Goal: Task Accomplishment & Management: Manage account settings

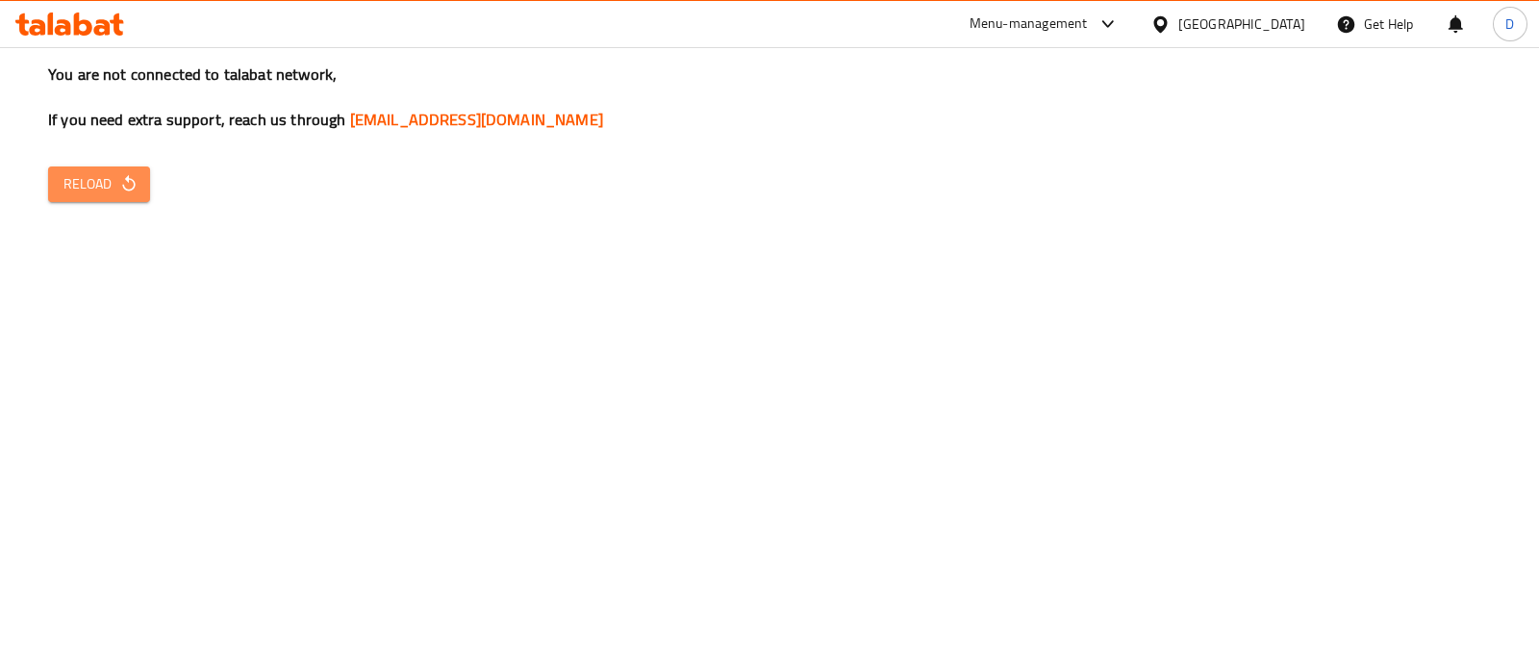
click at [58, 174] on button "Reload" at bounding box center [99, 184] width 102 height 36
click at [125, 172] on span "Reload" at bounding box center [98, 184] width 71 height 24
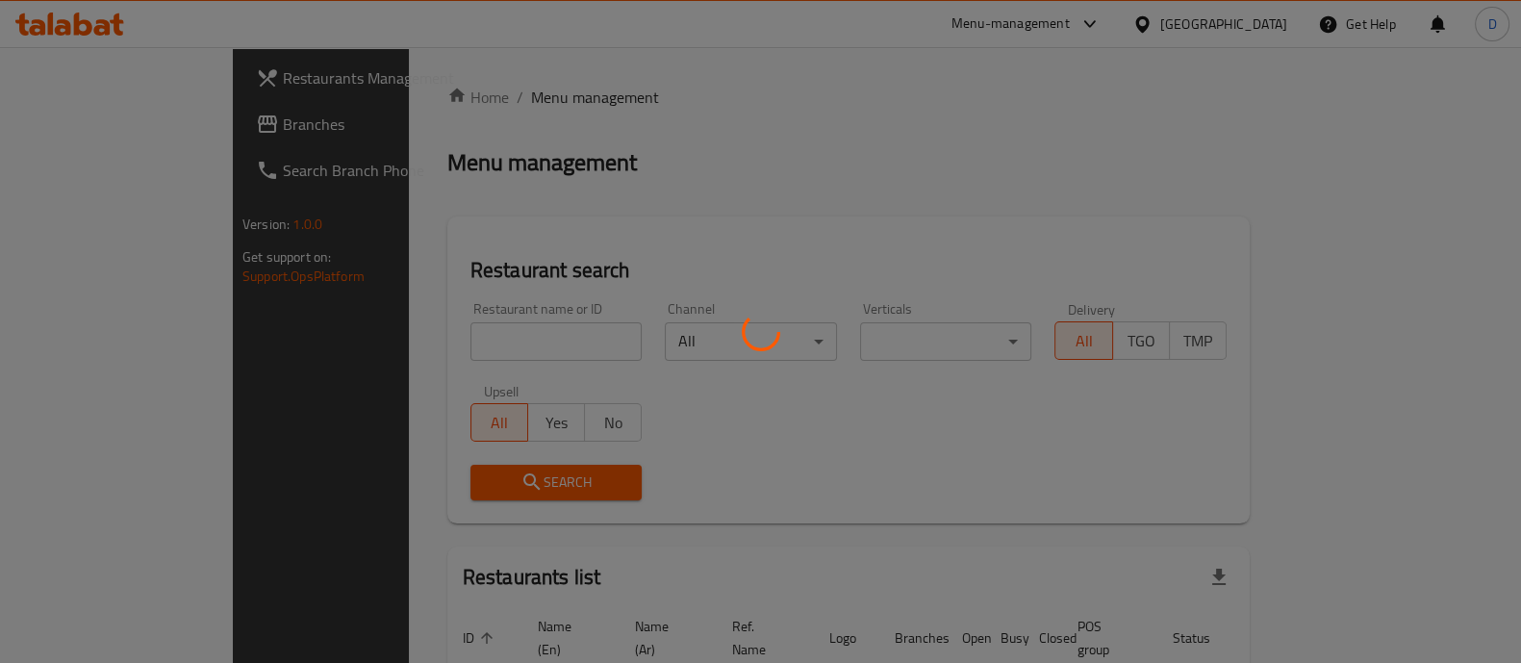
click at [435, 339] on div at bounding box center [760, 331] width 1521 height 663
click at [491, 343] on div at bounding box center [760, 331] width 1521 height 663
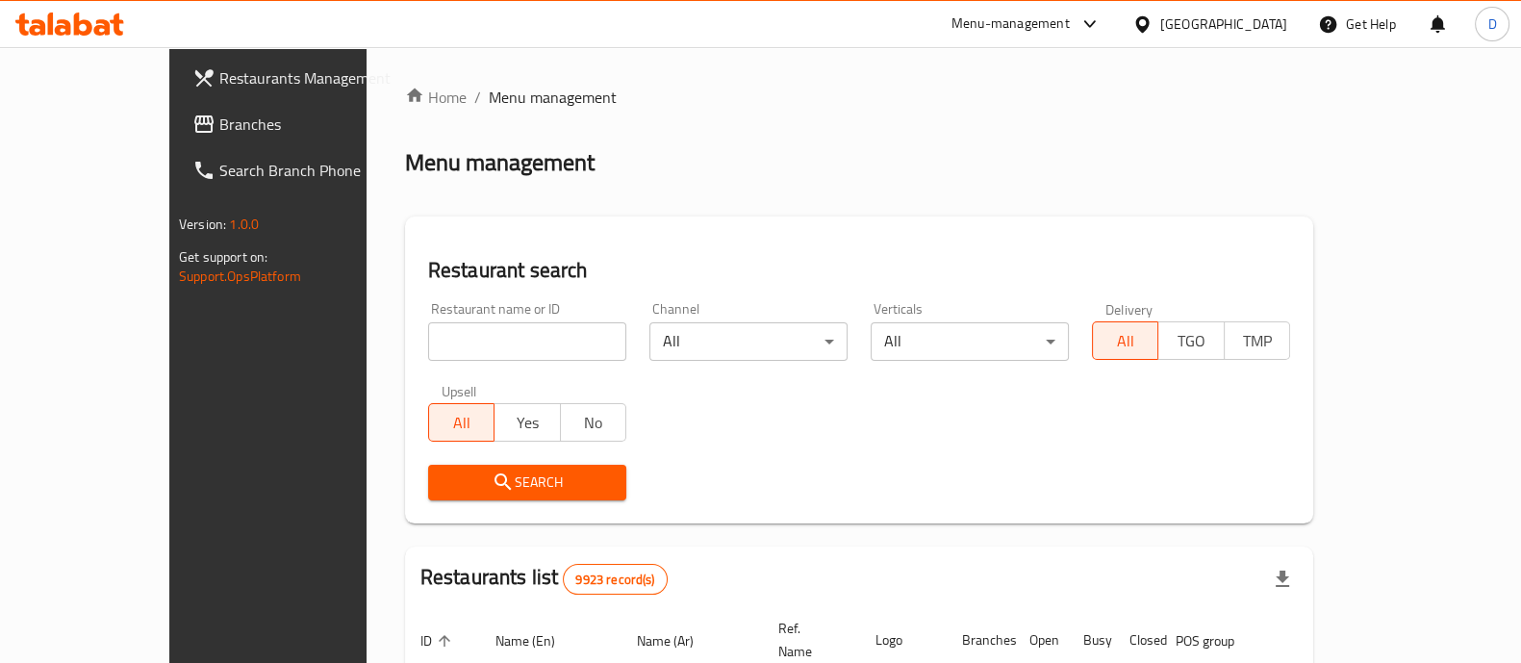
click at [528, 343] on input "search" at bounding box center [527, 341] width 198 height 38
type input "dose cafe"
click button "Search" at bounding box center [527, 483] width 198 height 36
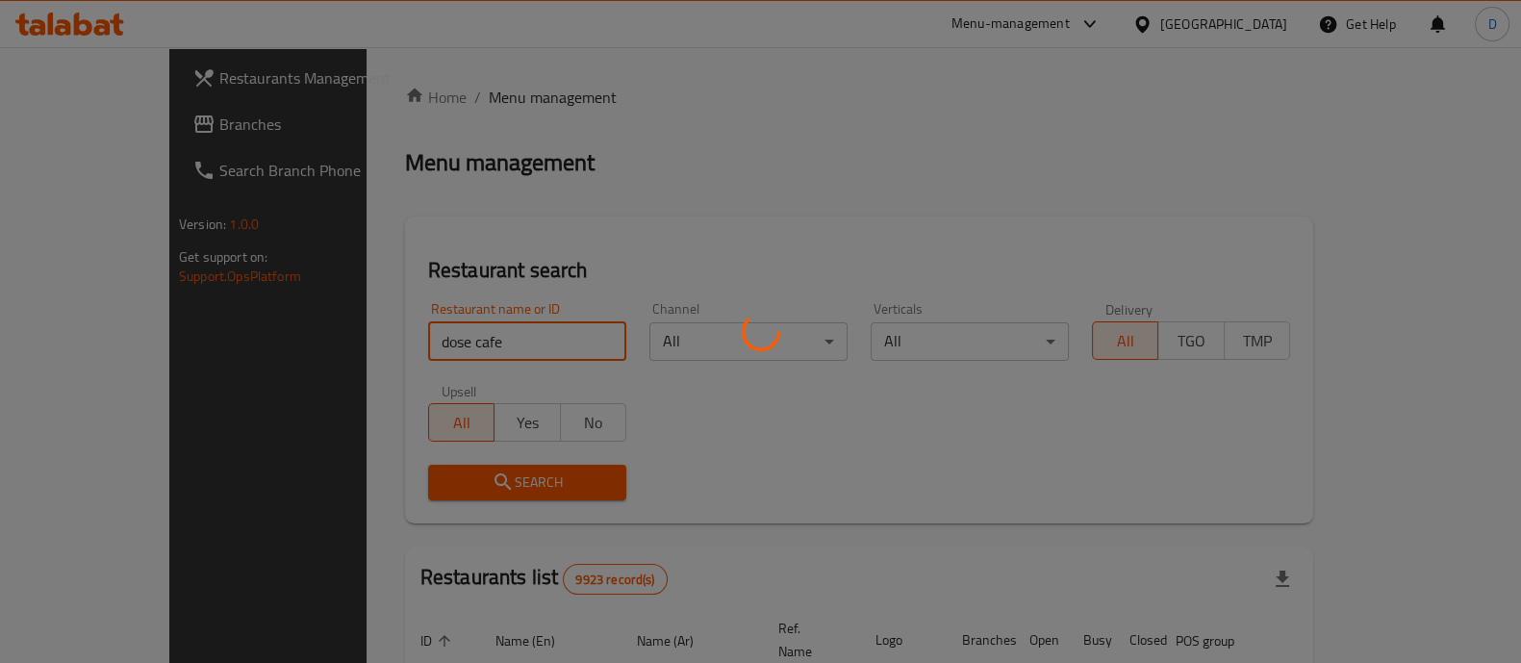
click button "Search" at bounding box center [527, 483] width 198 height 36
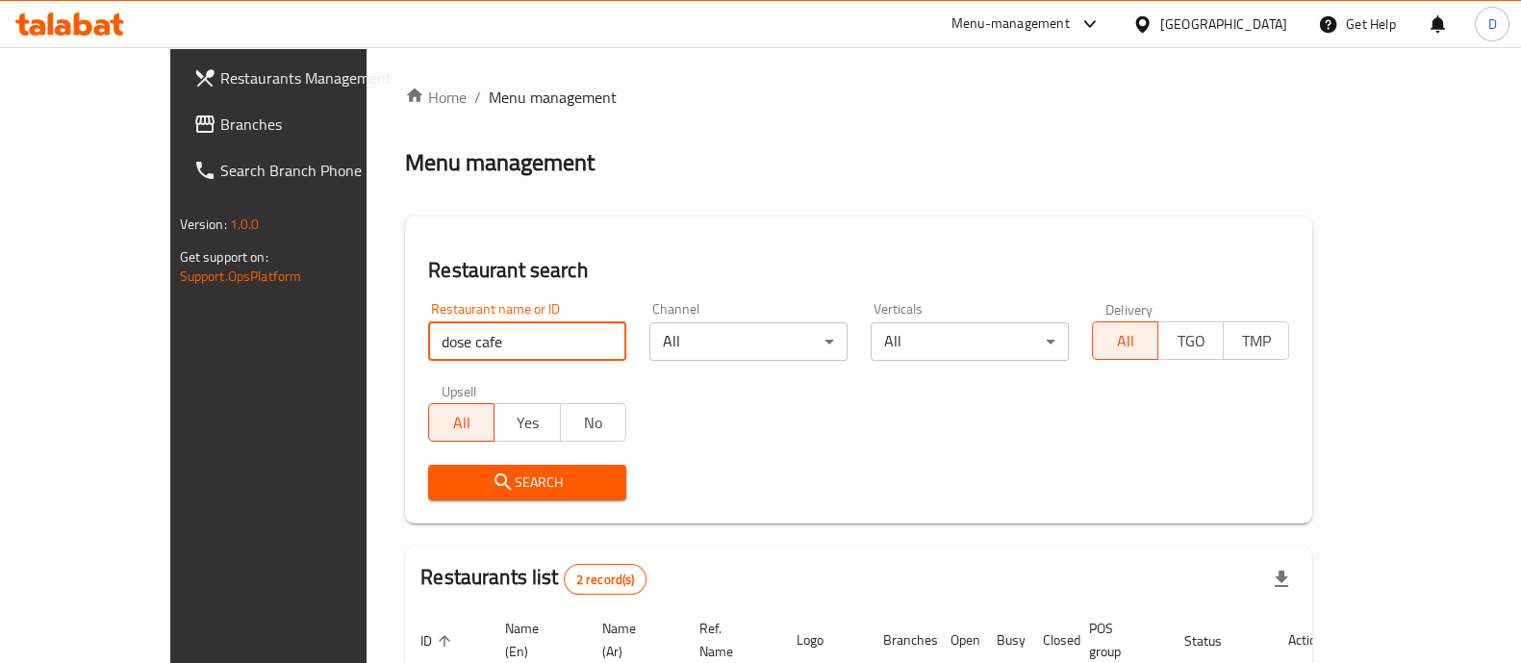
click at [428, 497] on button "Search" at bounding box center [527, 483] width 198 height 36
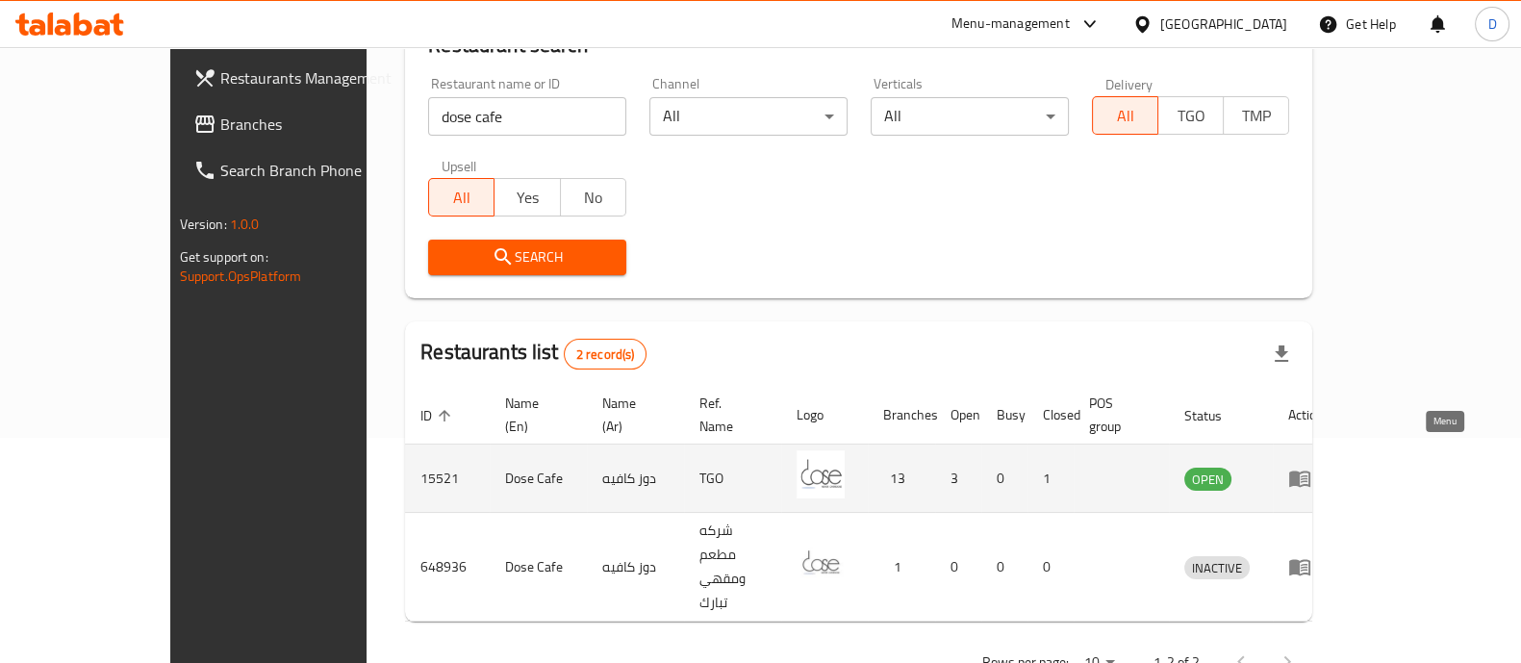
click at [1310, 471] on icon "enhanced table" at bounding box center [1299, 479] width 21 height 16
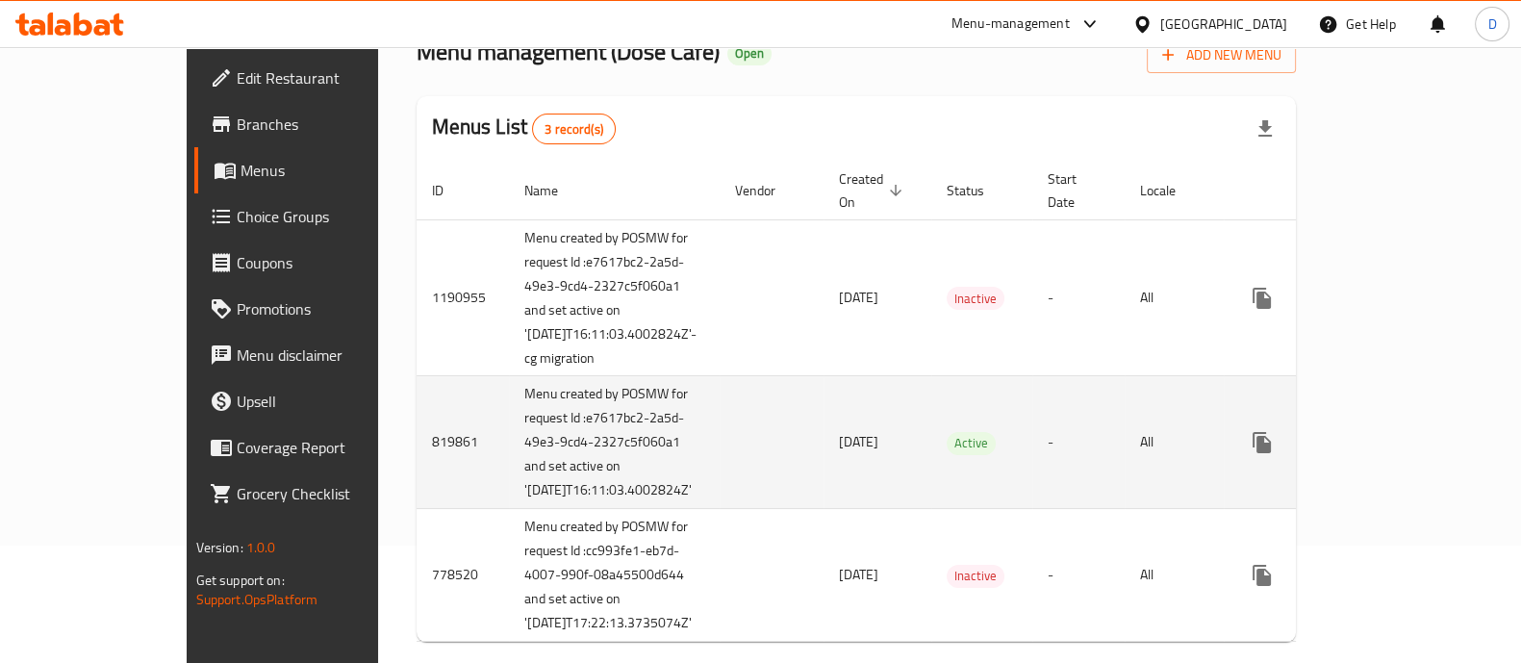
scroll to position [121, 0]
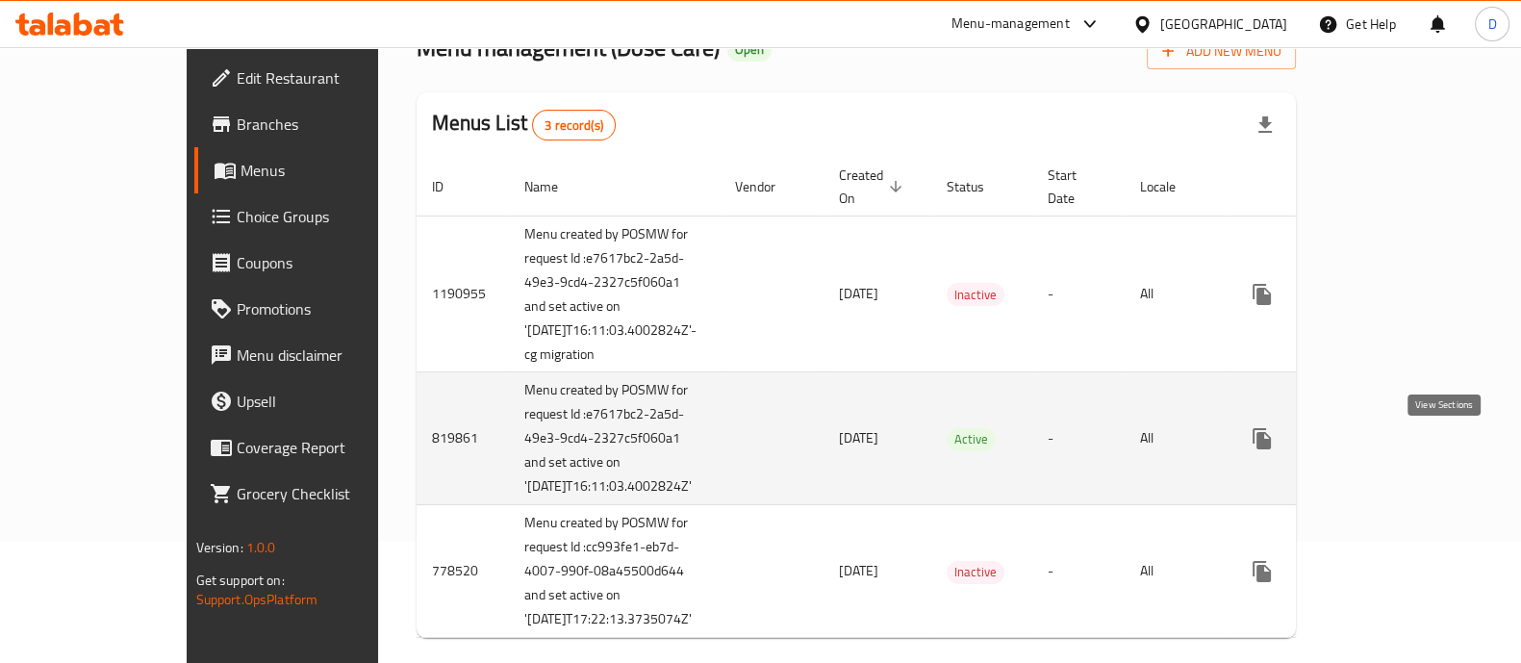
click at [1412, 450] on icon "enhanced table" at bounding box center [1400, 438] width 23 height 23
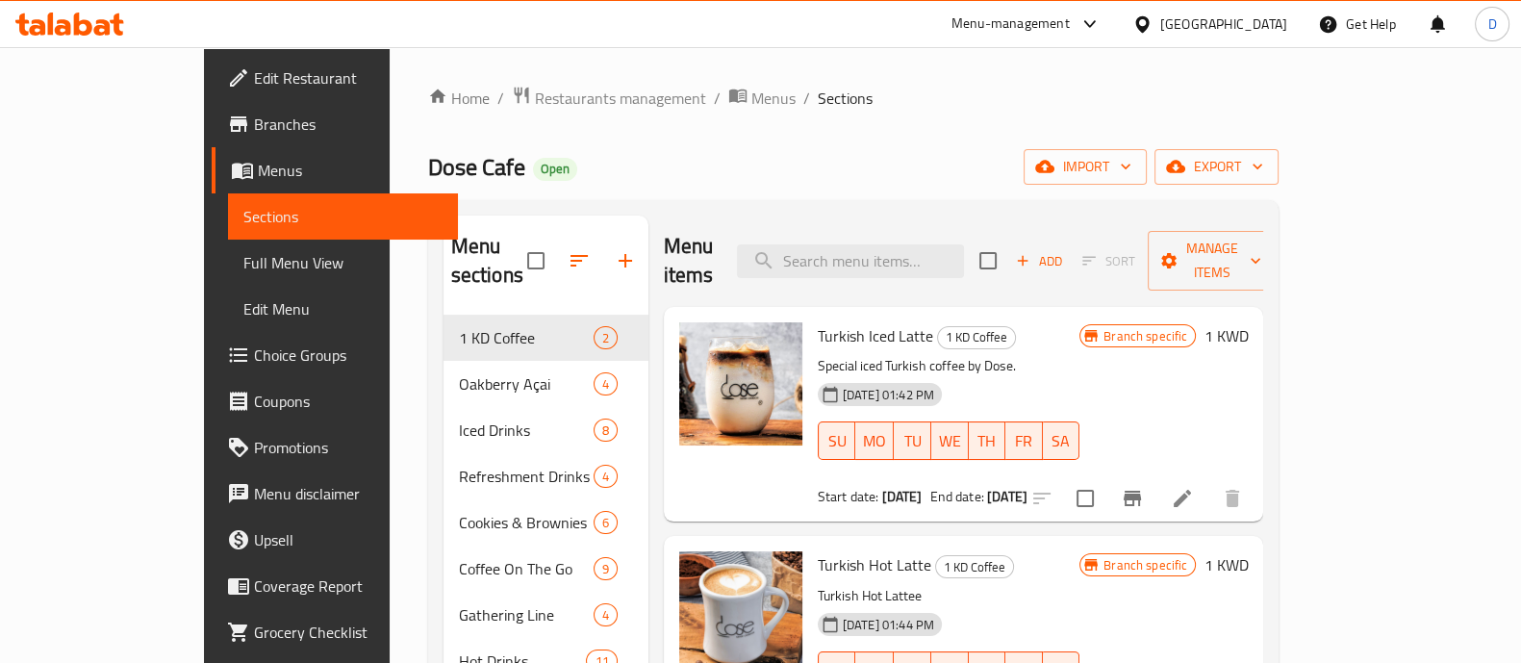
click at [891, 270] on div "Menu items Add Sort Manage items" at bounding box center [964, 261] width 600 height 91
click at [886, 253] on input "search" at bounding box center [850, 261] width 227 height 34
paste input "Turkish Iced Latte"
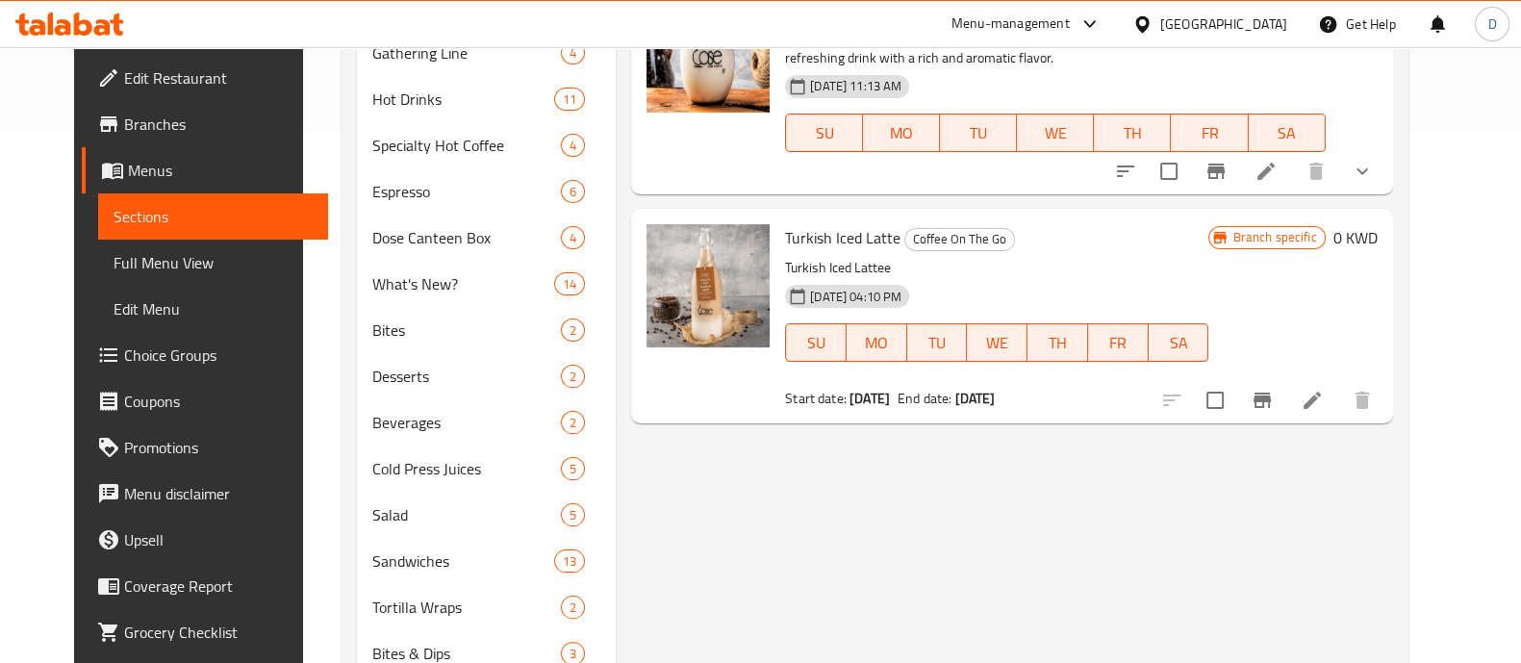
scroll to position [536, 0]
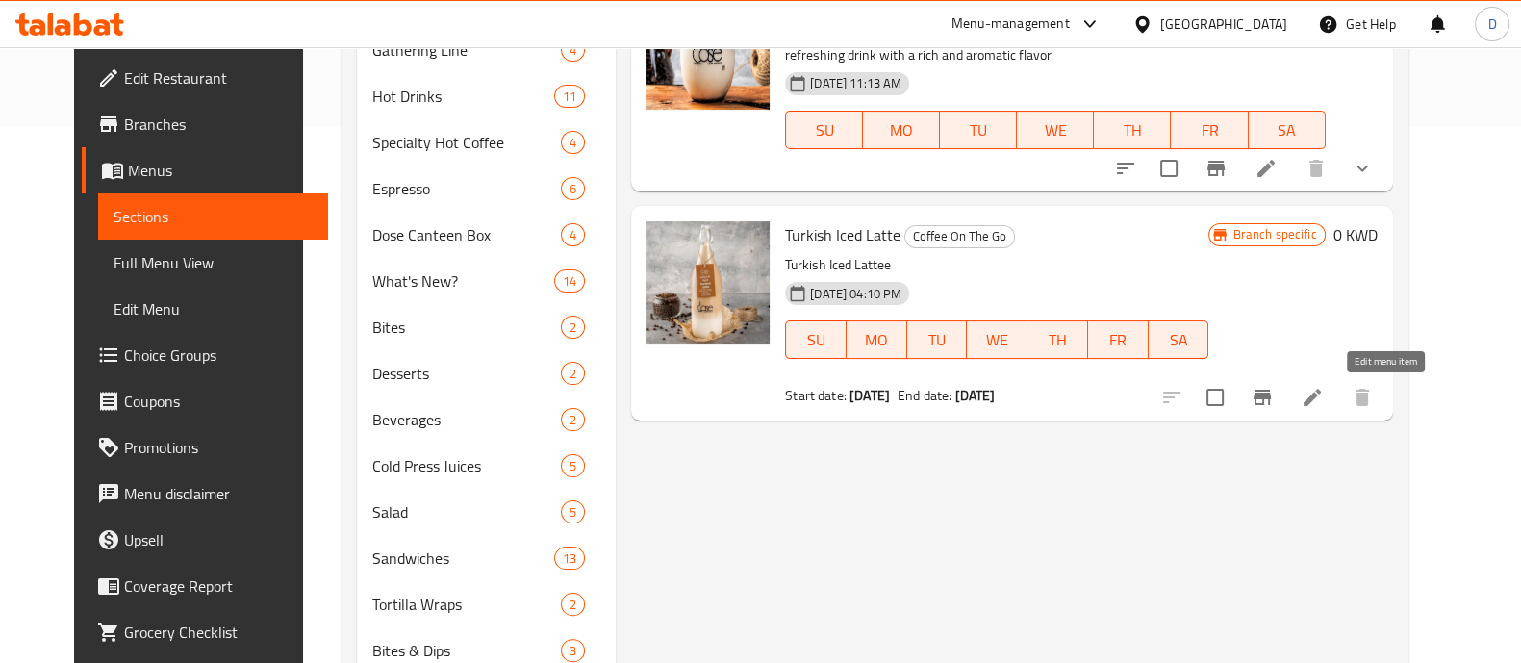
type input "Turkish Iced Latte"
click at [1324, 401] on icon at bounding box center [1312, 397] width 23 height 23
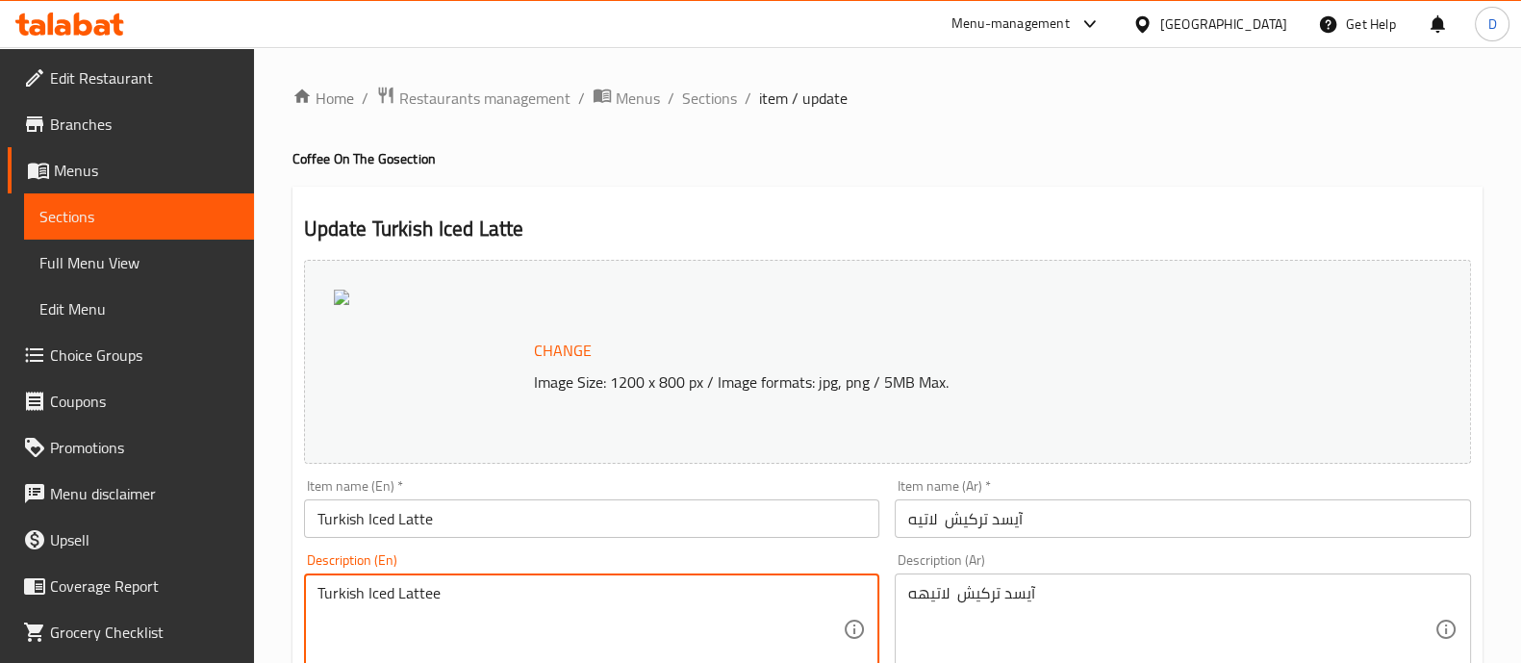
drag, startPoint x: 502, startPoint y: 594, endPoint x: 226, endPoint y: 590, distance: 276.2
type textarea "500ml"
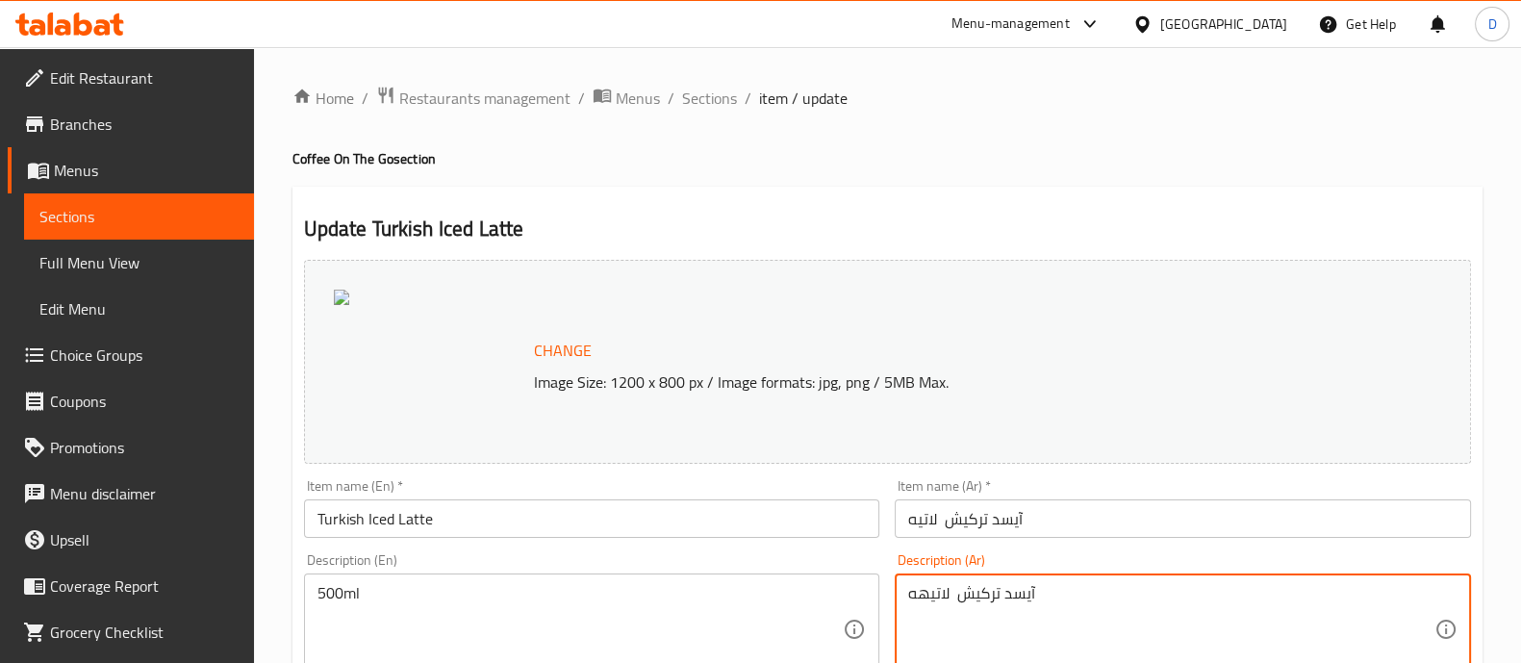
paste textarea "500ml"
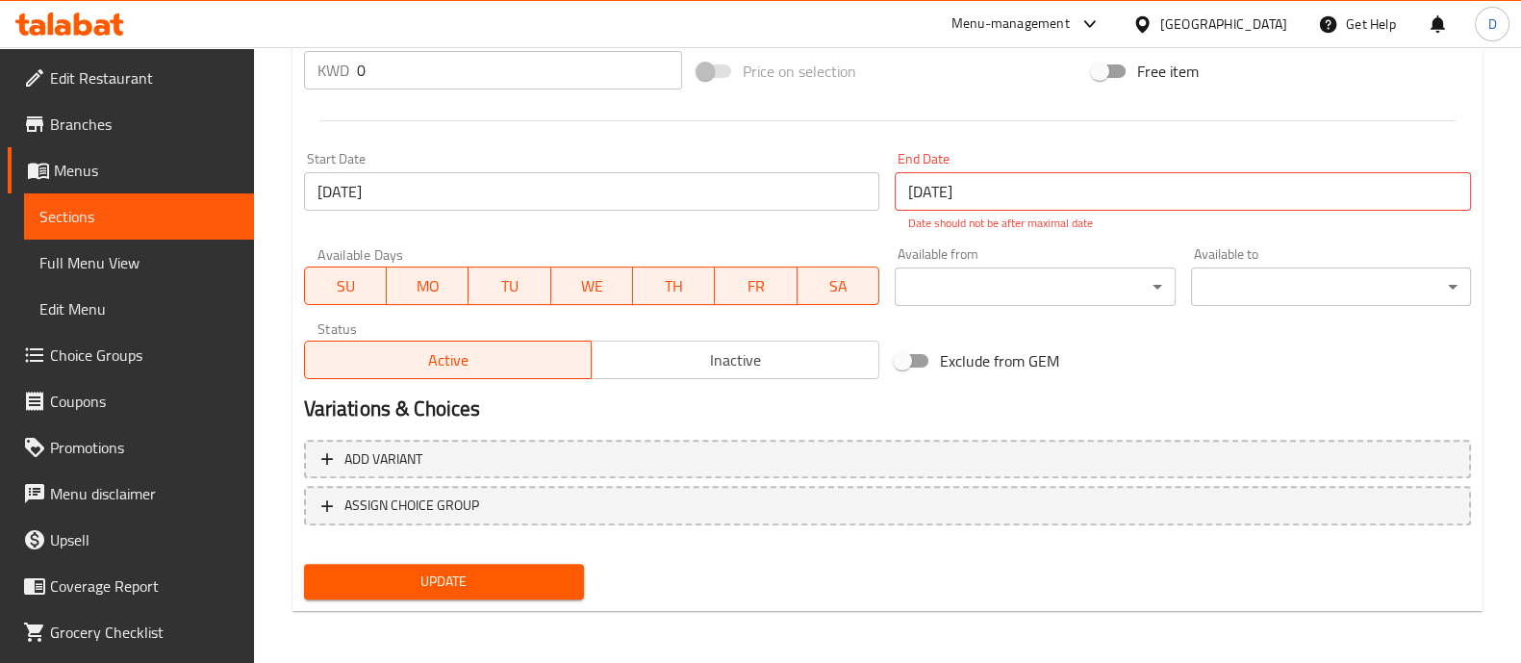
click at [466, 588] on span "Update" at bounding box center [443, 582] width 249 height 24
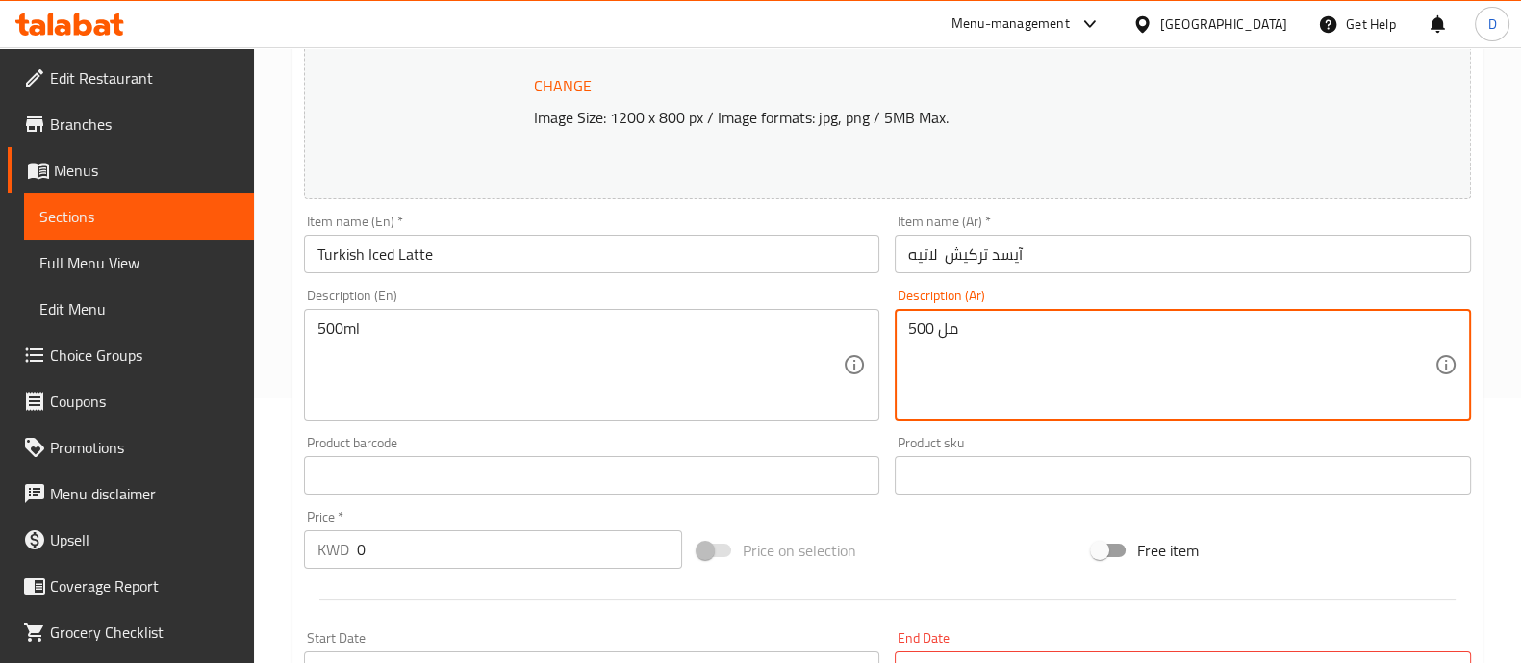
scroll to position [744, 0]
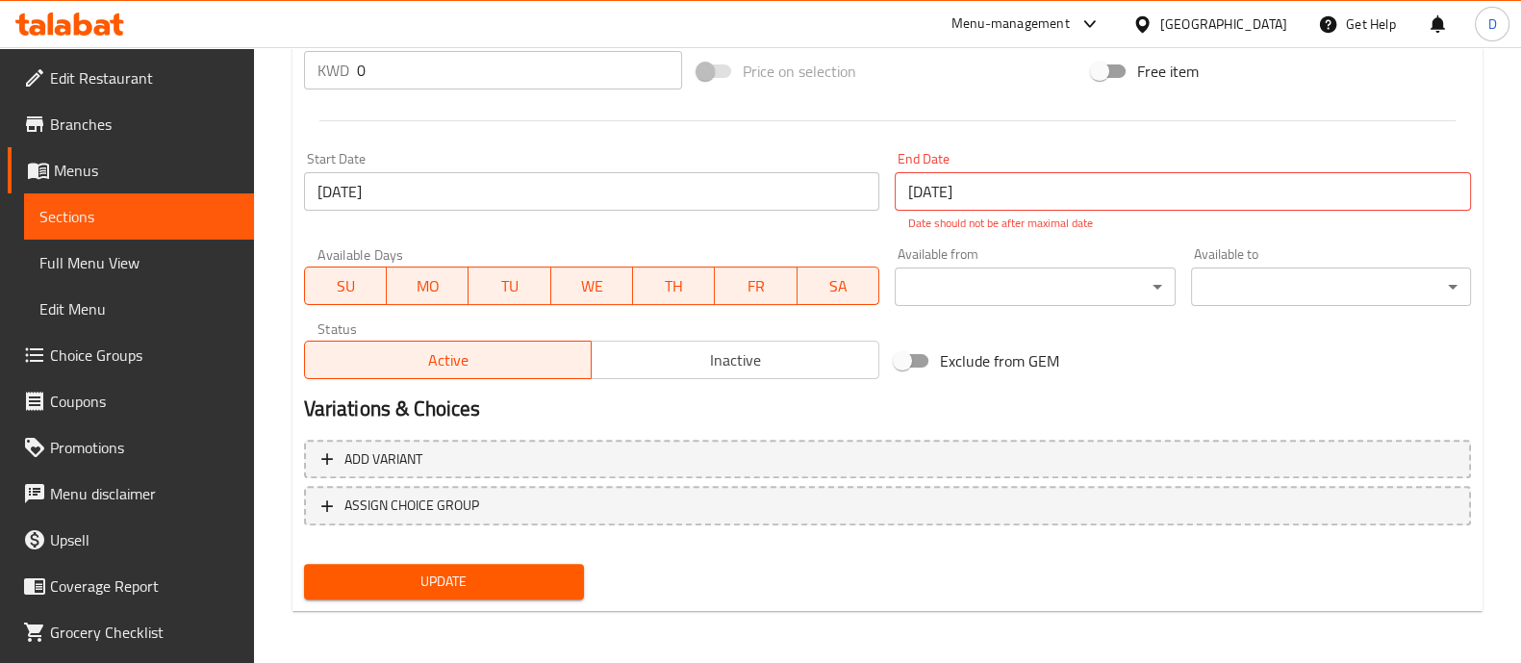
type textarea "500 مل"
click at [387, 575] on span "Update" at bounding box center [443, 582] width 249 height 24
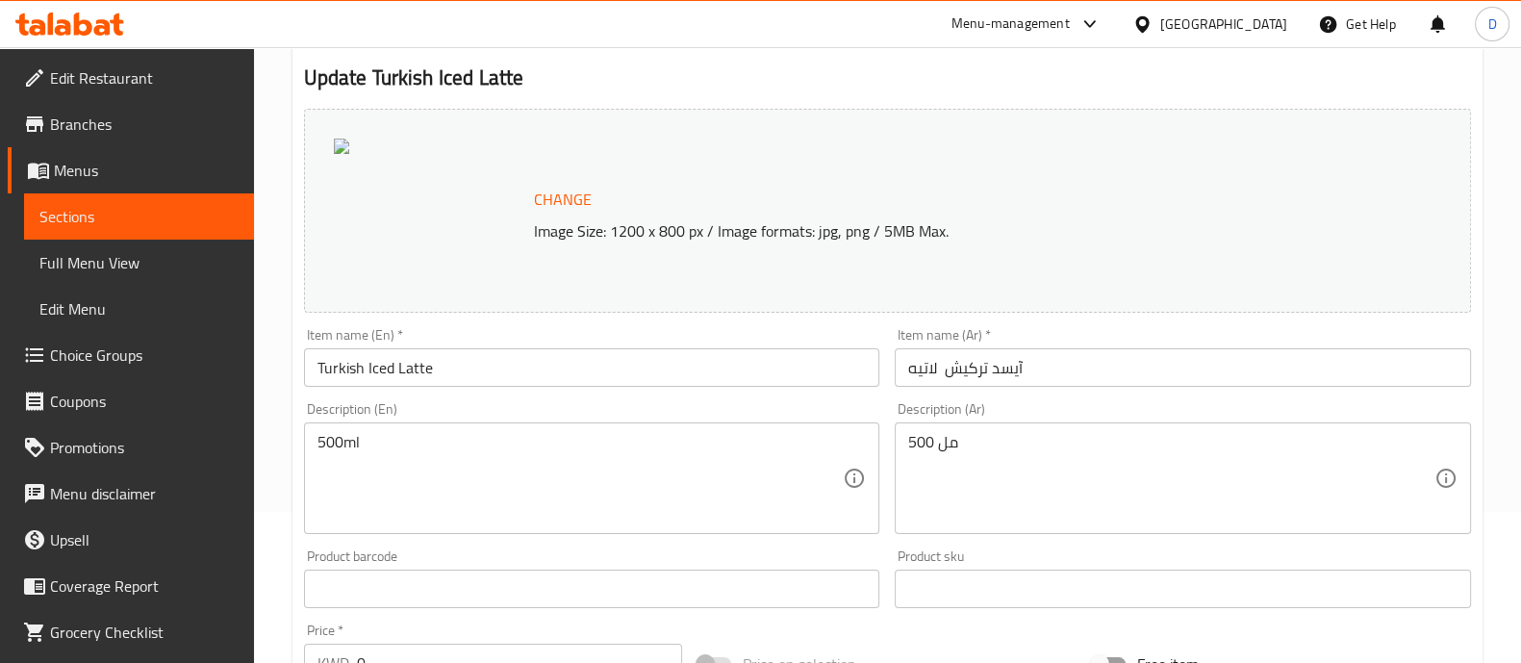
scroll to position [0, 0]
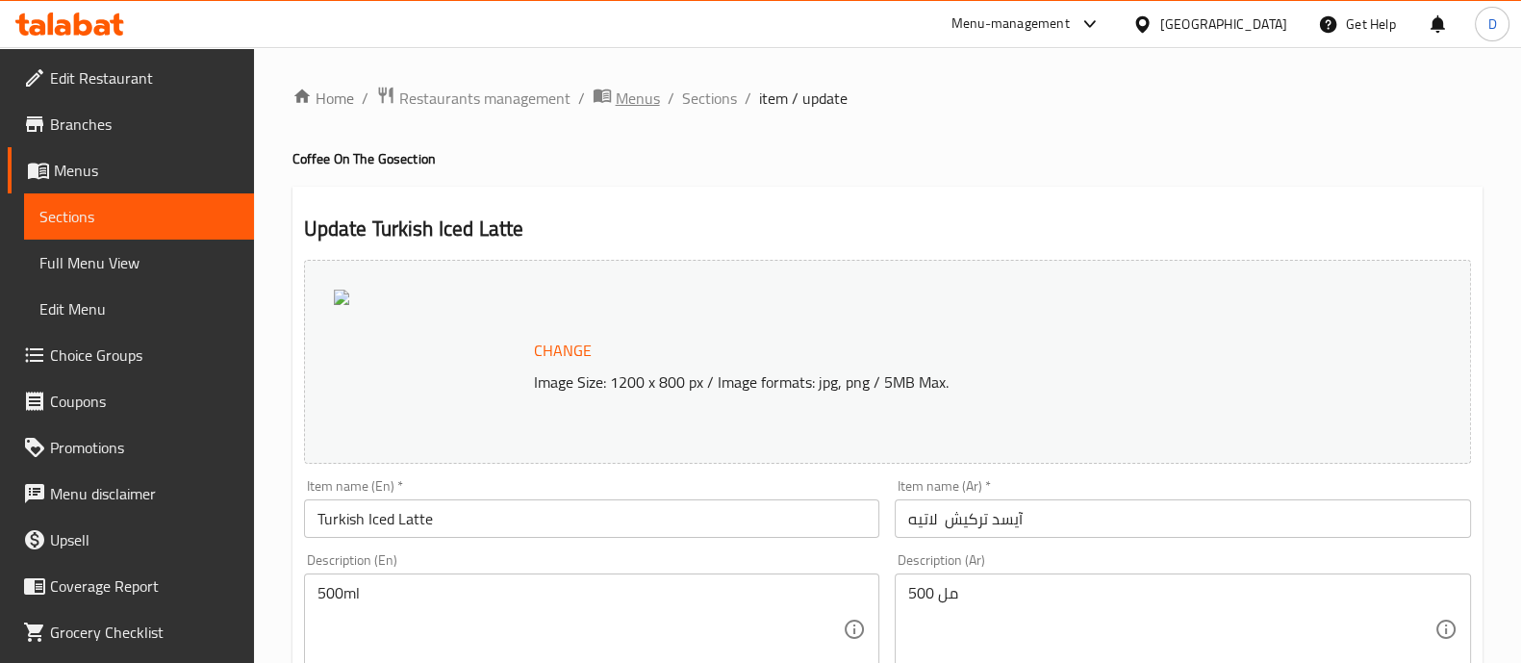
click at [641, 102] on span "Menus" at bounding box center [638, 98] width 44 height 23
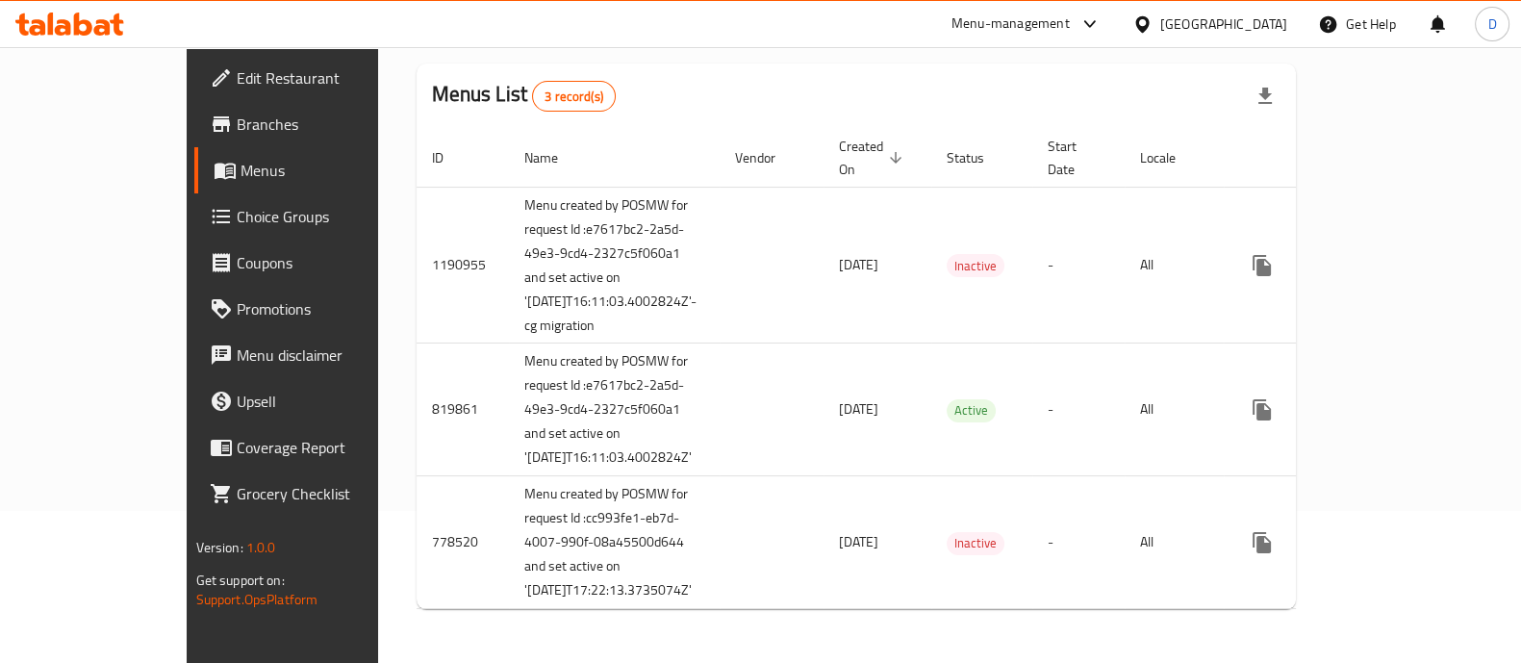
scroll to position [225, 0]
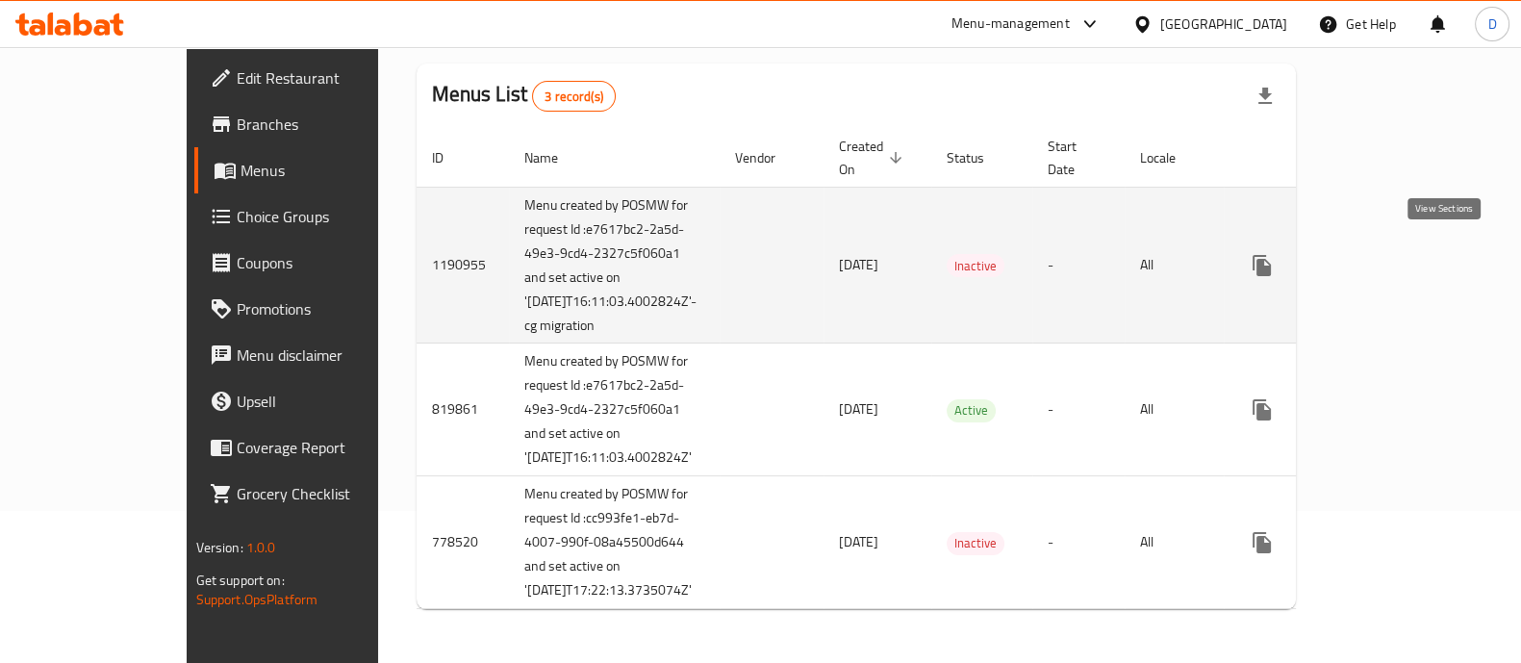
click at [1412, 254] on icon "enhanced table" at bounding box center [1400, 265] width 23 height 23
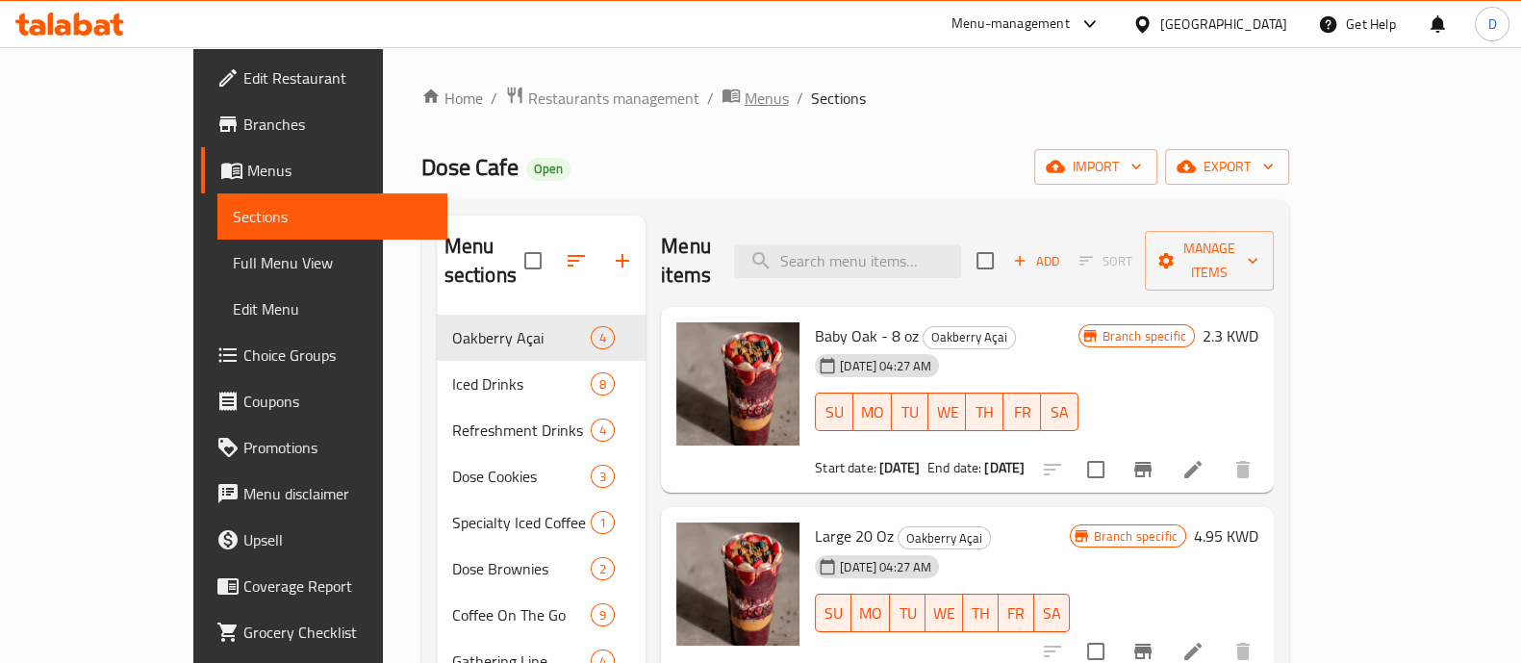
click at [745, 105] on span "Menus" at bounding box center [767, 98] width 44 height 23
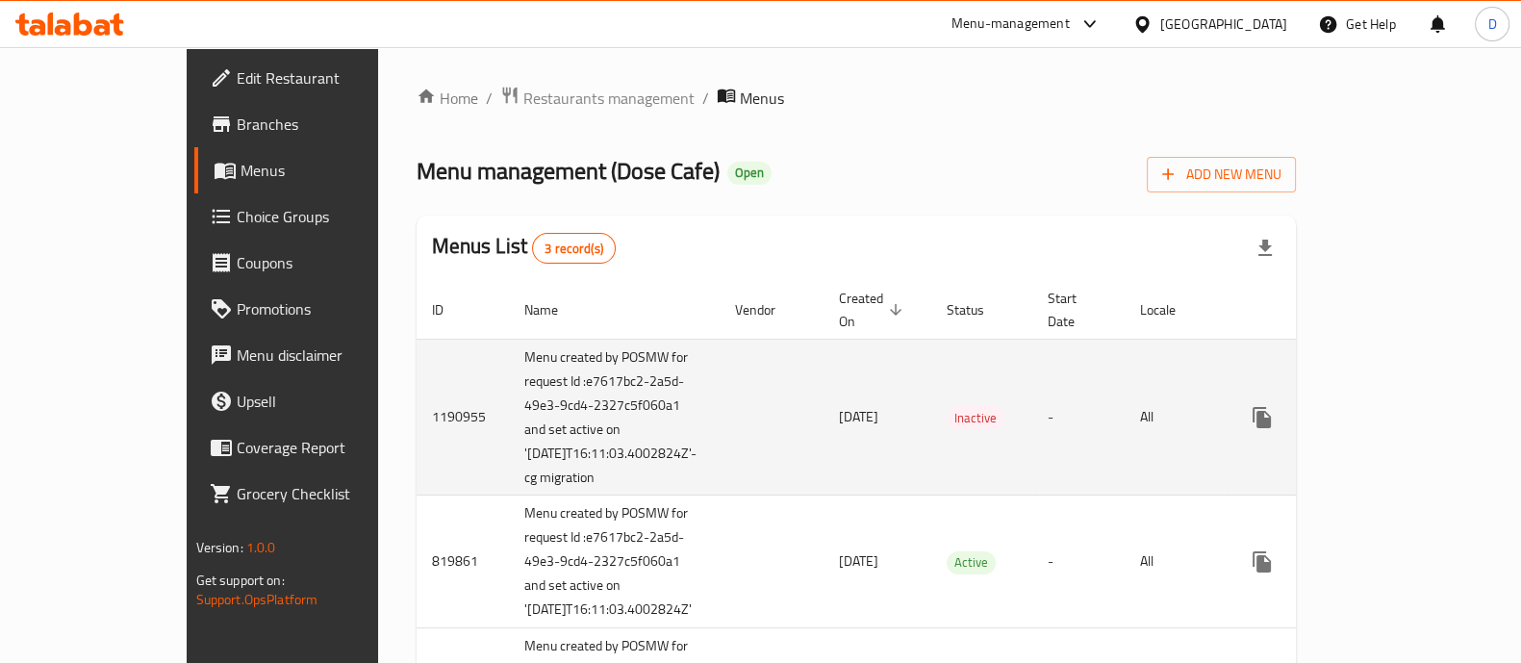
scroll to position [143, 0]
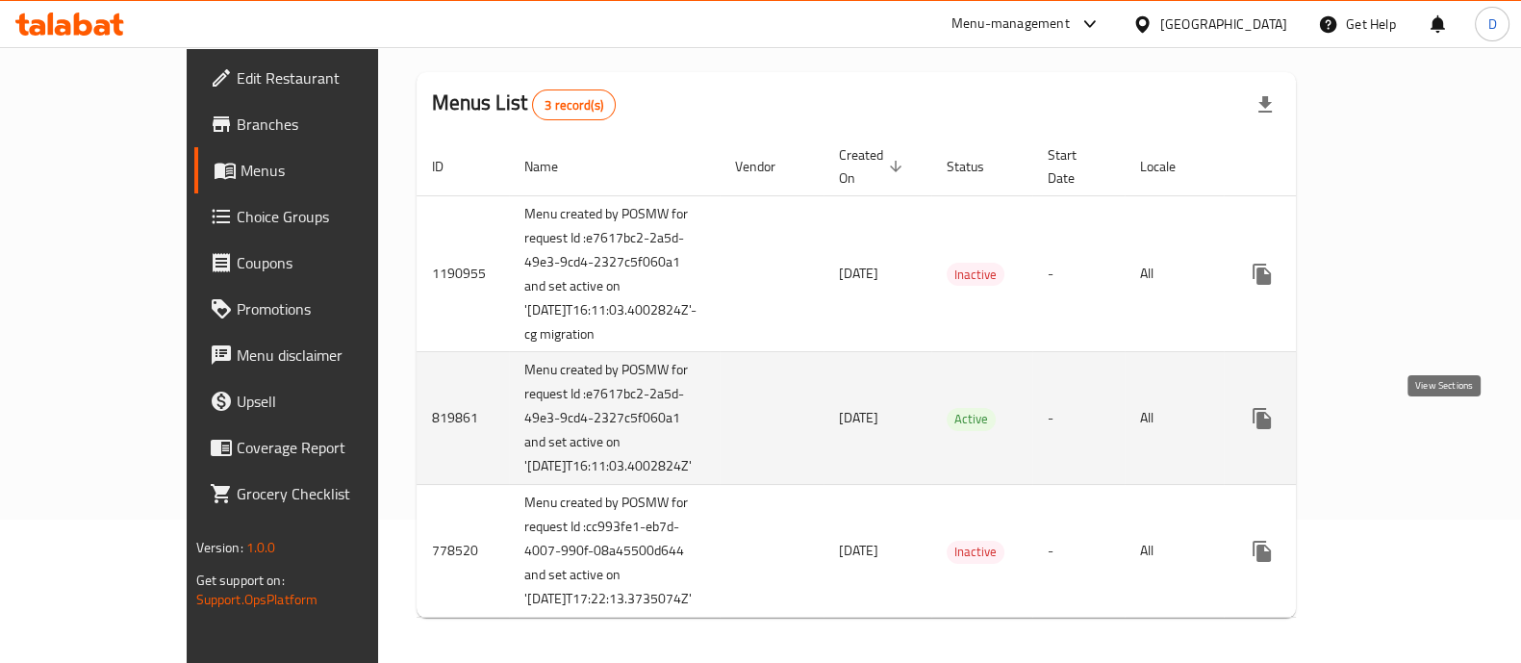
click at [1412, 430] on icon "enhanced table" at bounding box center [1400, 418] width 23 height 23
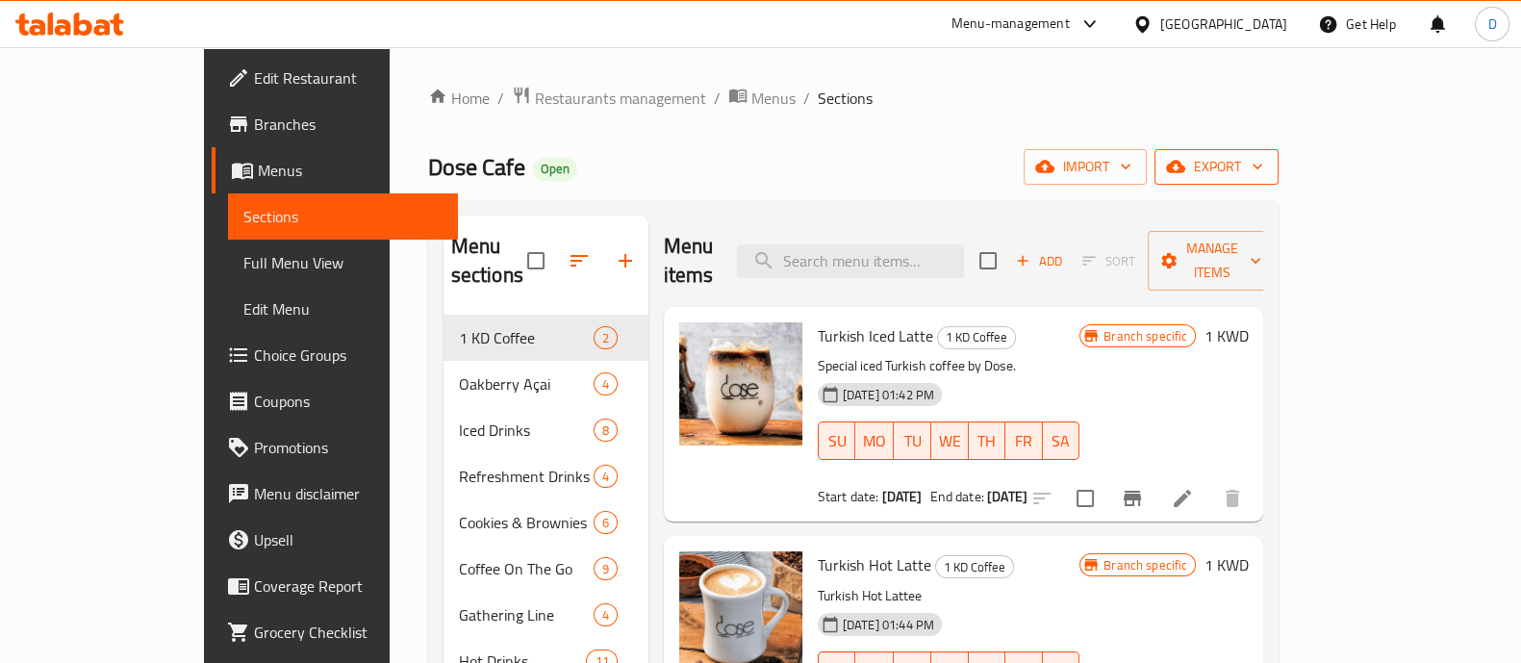
click at [1263, 167] on span "export" at bounding box center [1216, 167] width 93 height 24
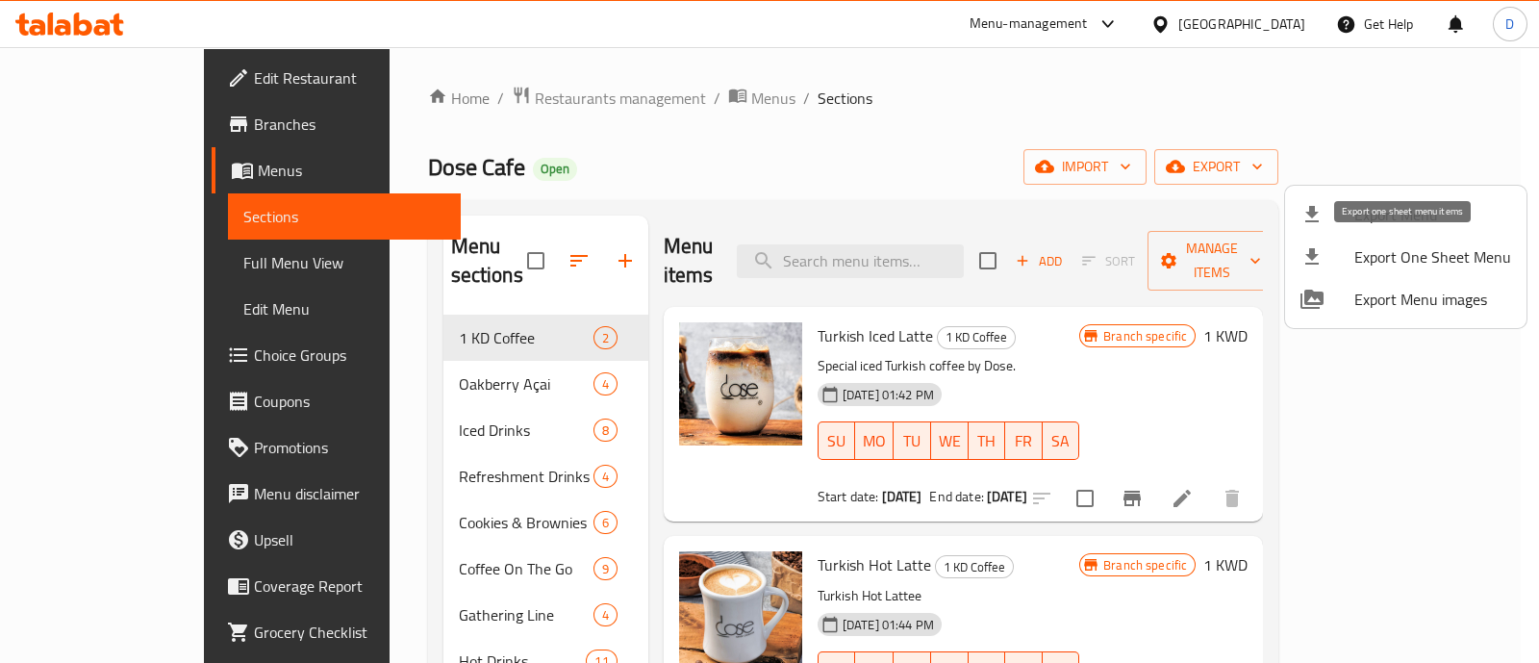
click at [1417, 252] on span "Export One Sheet Menu" at bounding box center [1433, 256] width 157 height 23
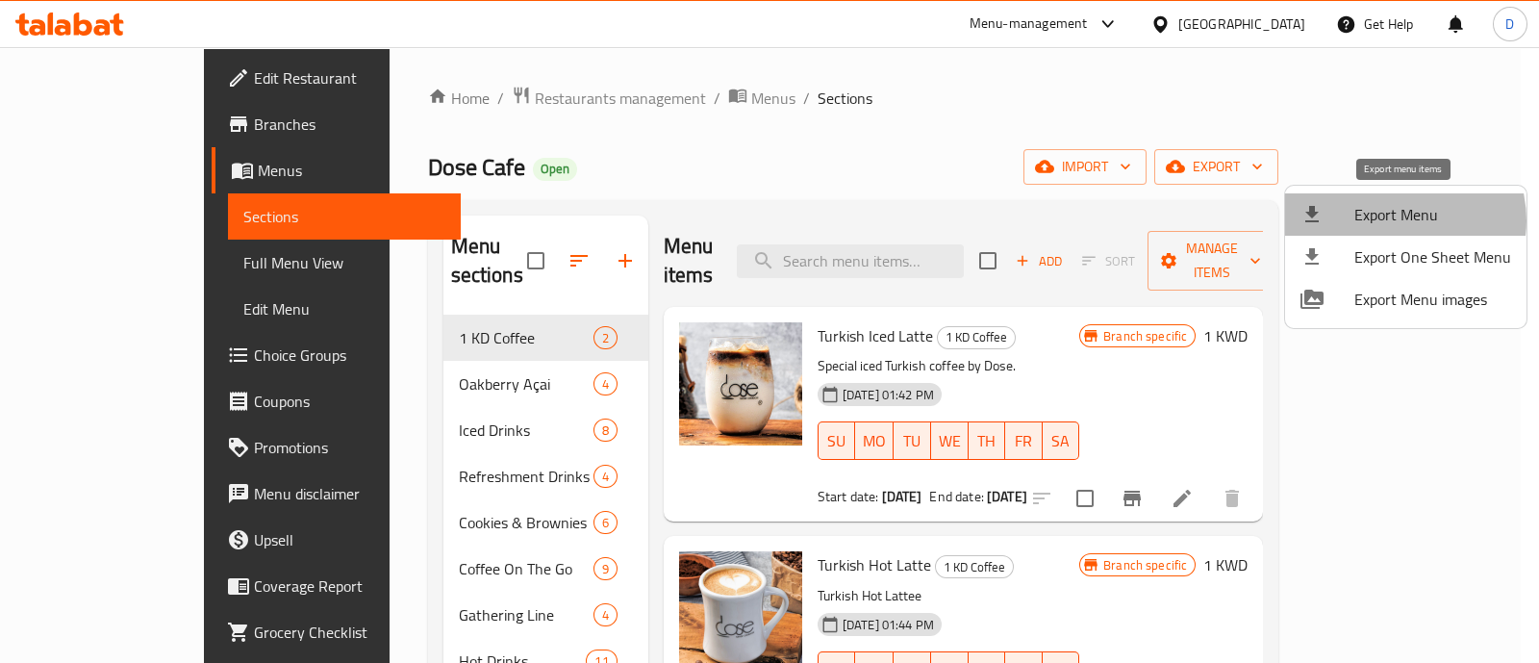
click at [1397, 220] on span "Export Menu" at bounding box center [1433, 214] width 157 height 23
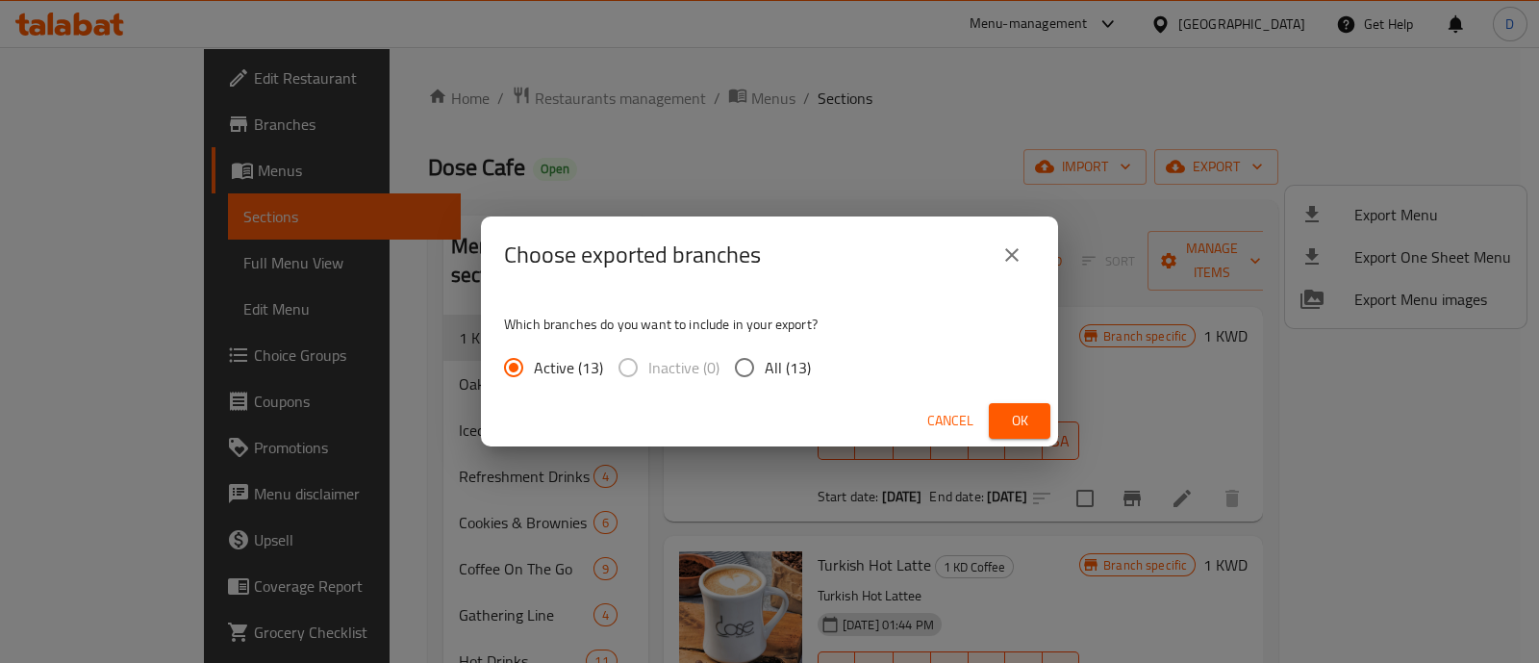
drag, startPoint x: 1004, startPoint y: 414, endPoint x: 928, endPoint y: 199, distance: 227.6
click at [928, 199] on div "Choose exported branches Which branches do you want to include in your export? …" at bounding box center [769, 331] width 1539 height 663
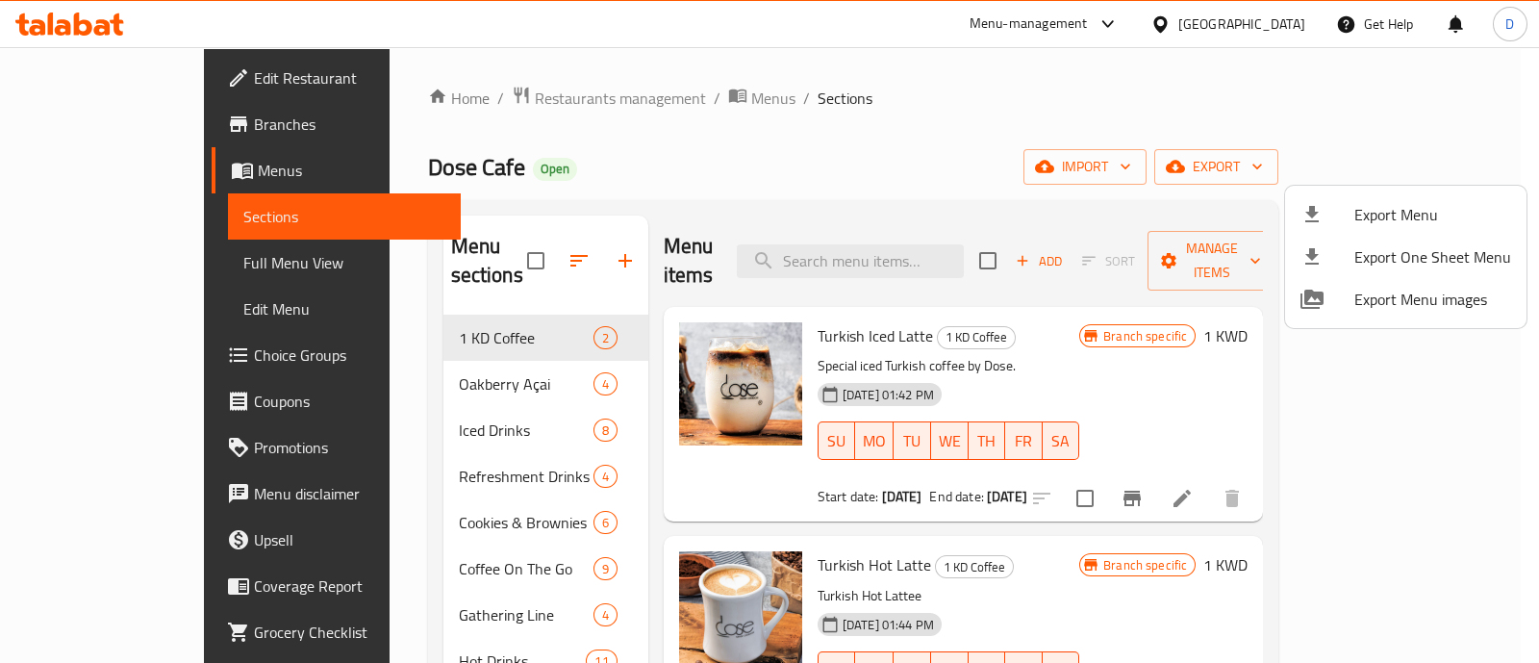
click at [827, 57] on div at bounding box center [769, 331] width 1539 height 663
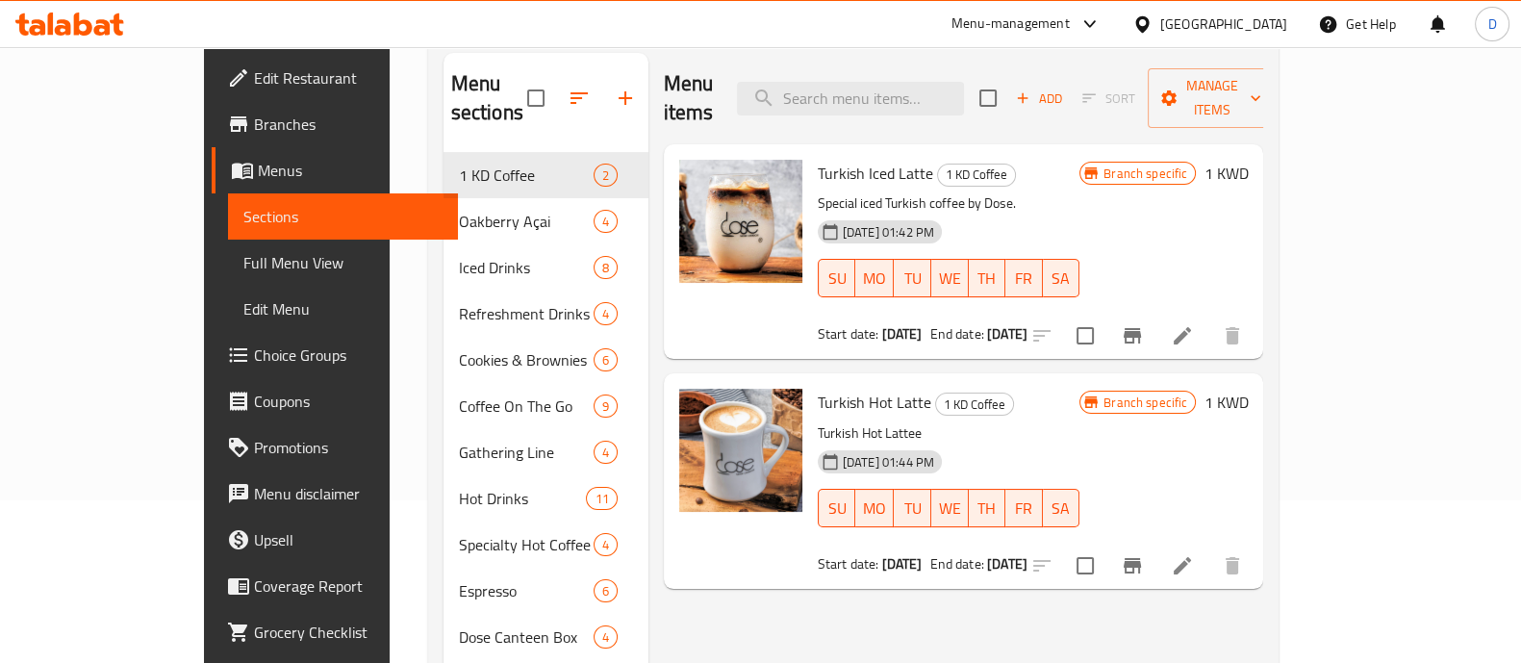
scroll to position [151, 0]
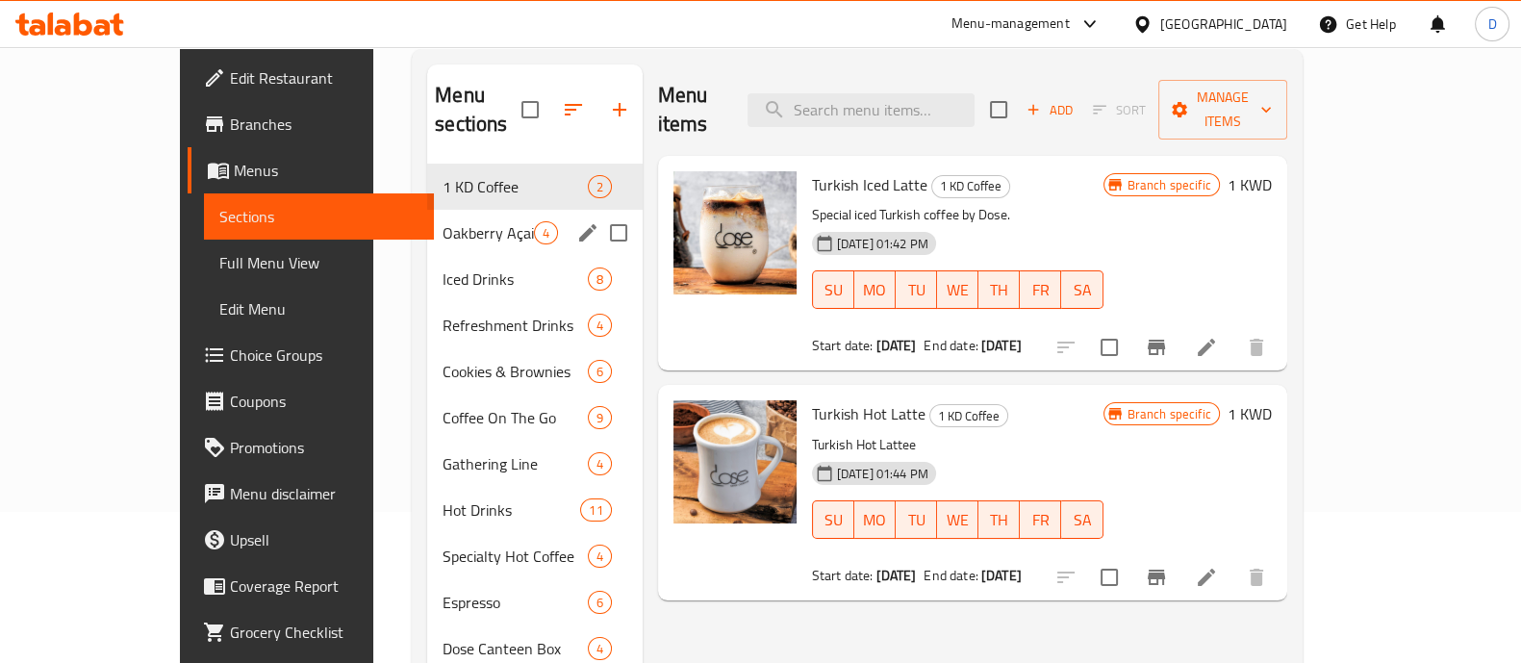
click at [427, 210] on div "Oakberry Açai 4" at bounding box center [534, 233] width 215 height 46
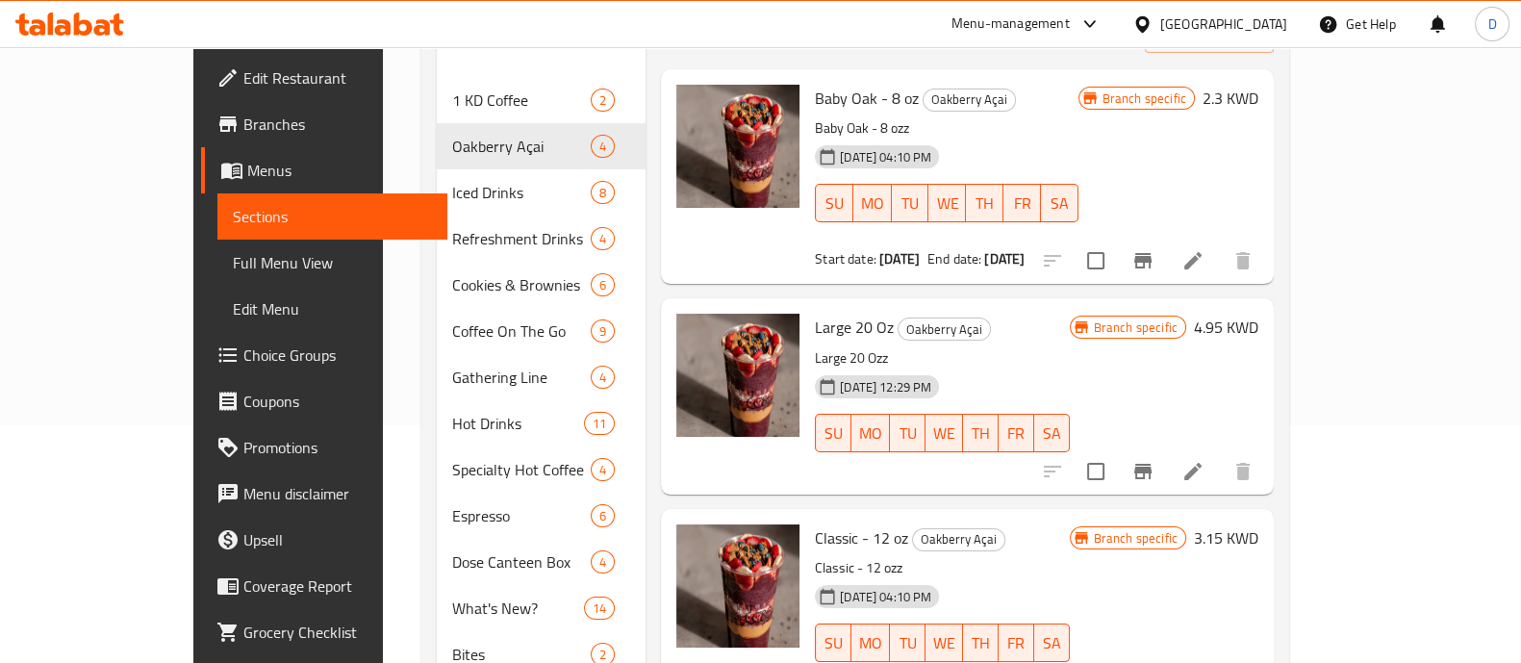
scroll to position [220, 0]
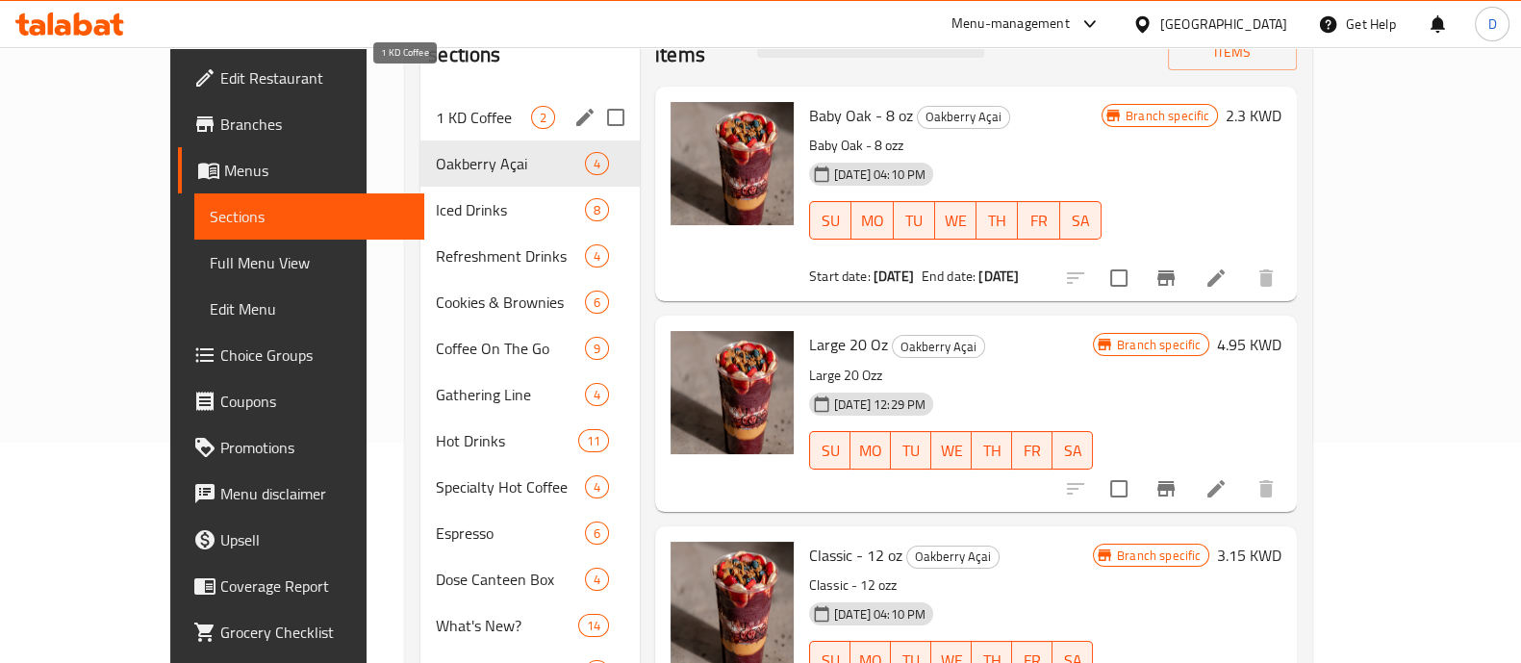
click at [436, 106] on span "1 KD Coffee" at bounding box center [483, 117] width 95 height 23
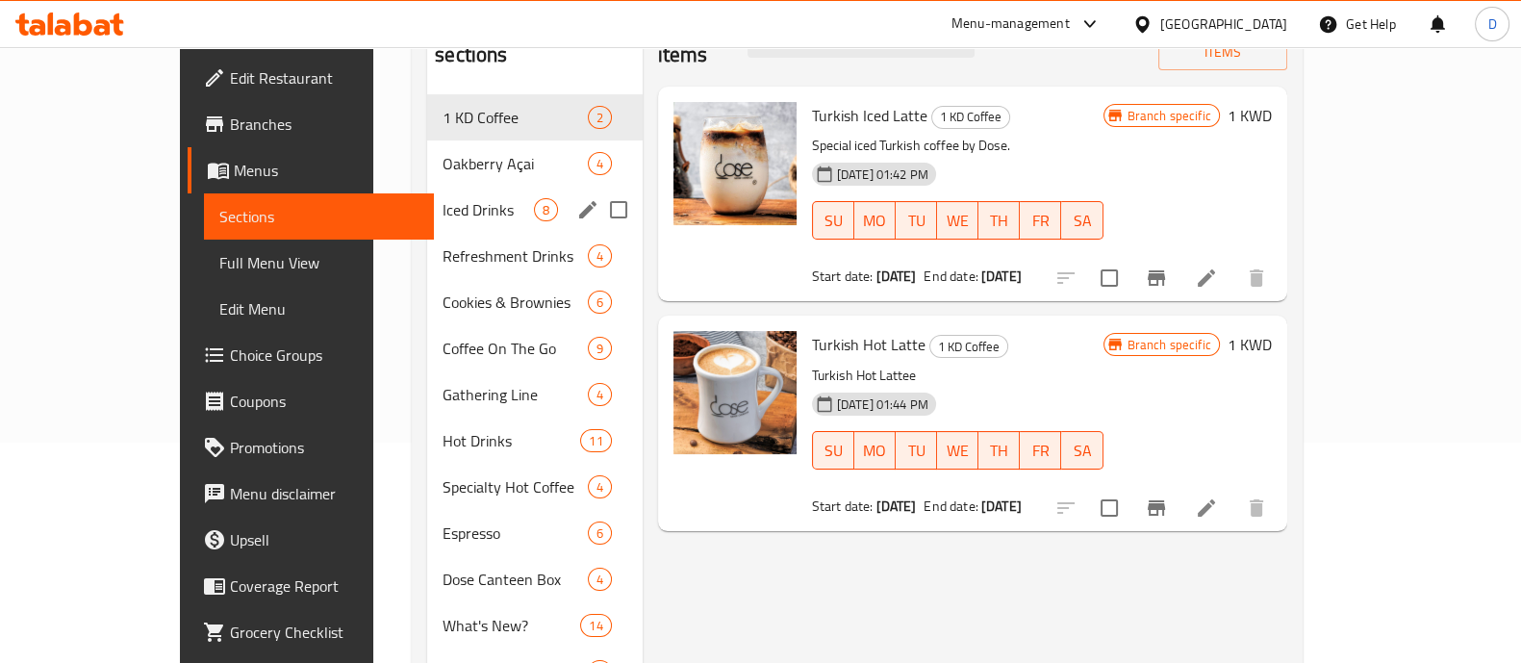
click at [443, 198] on span "Iced Drinks" at bounding box center [488, 209] width 90 height 23
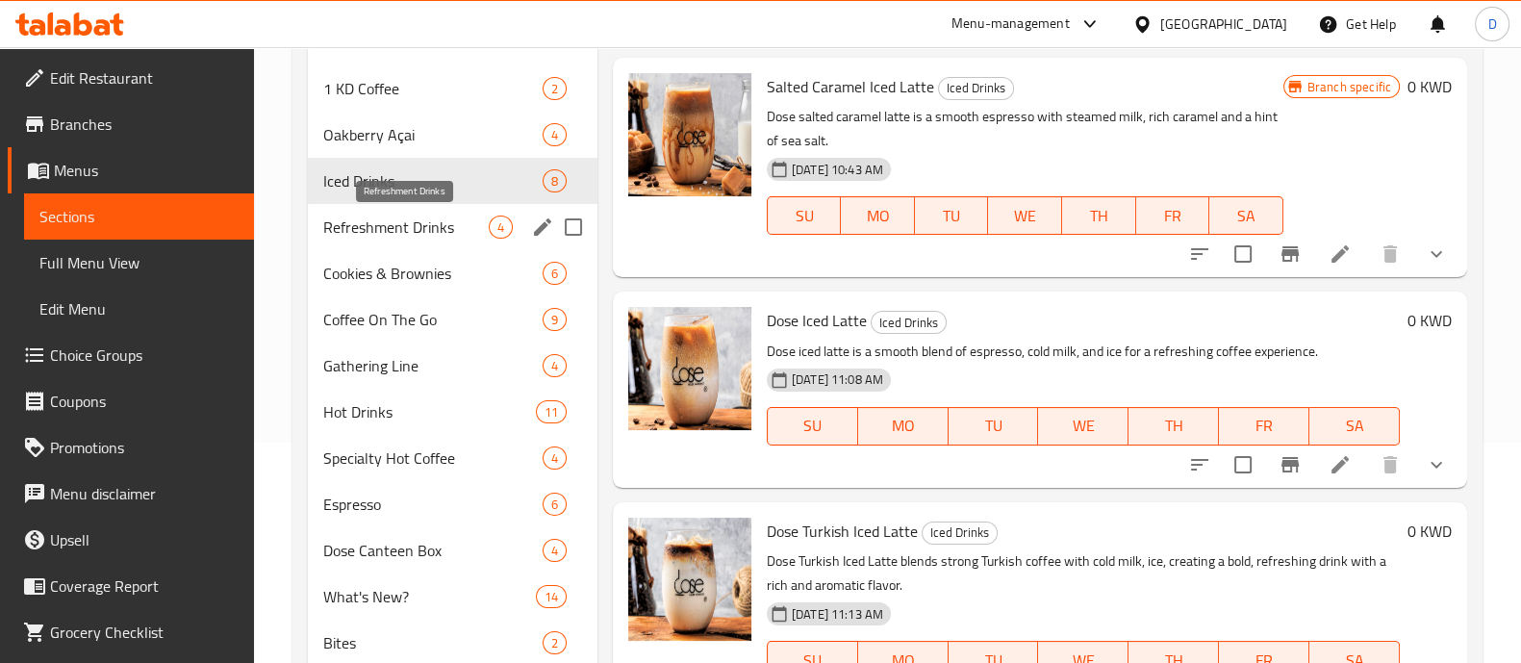
click at [376, 266] on span "Cookies & Brownies" at bounding box center [432, 273] width 219 height 23
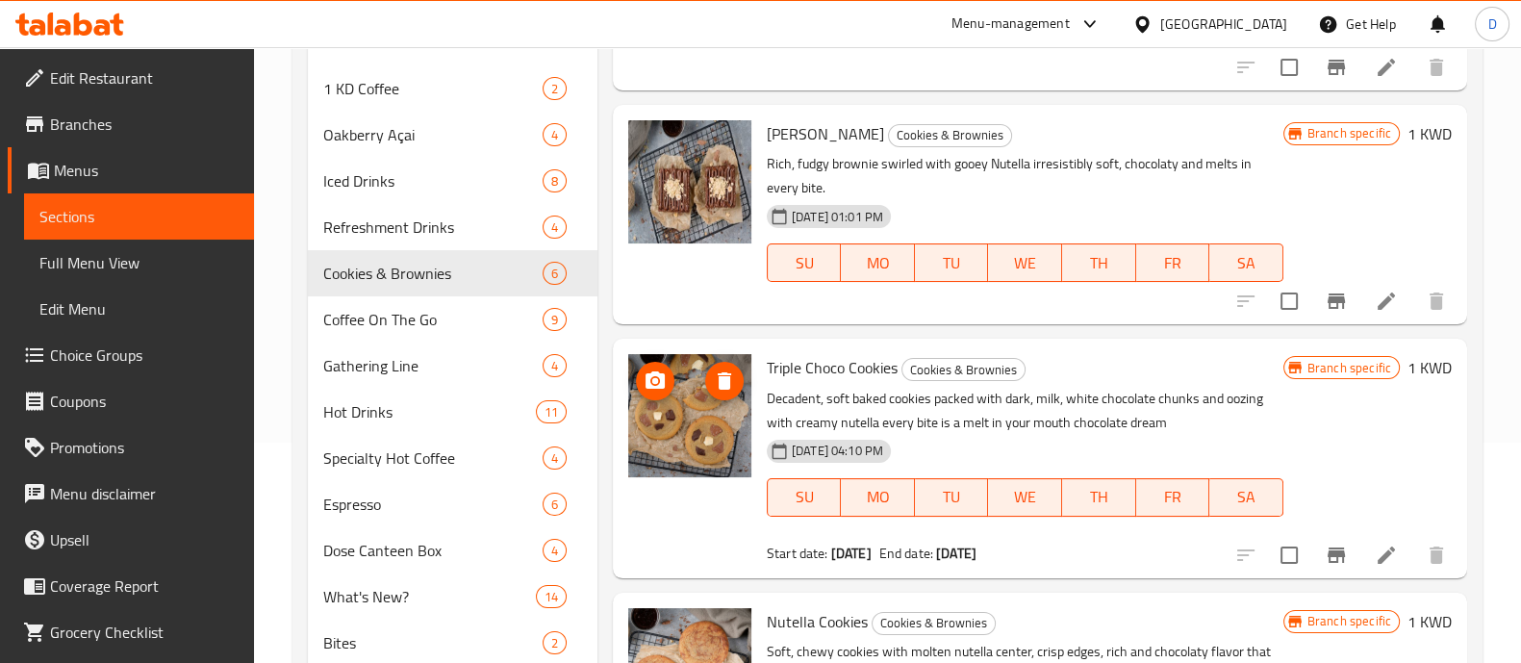
scroll to position [699, 0]
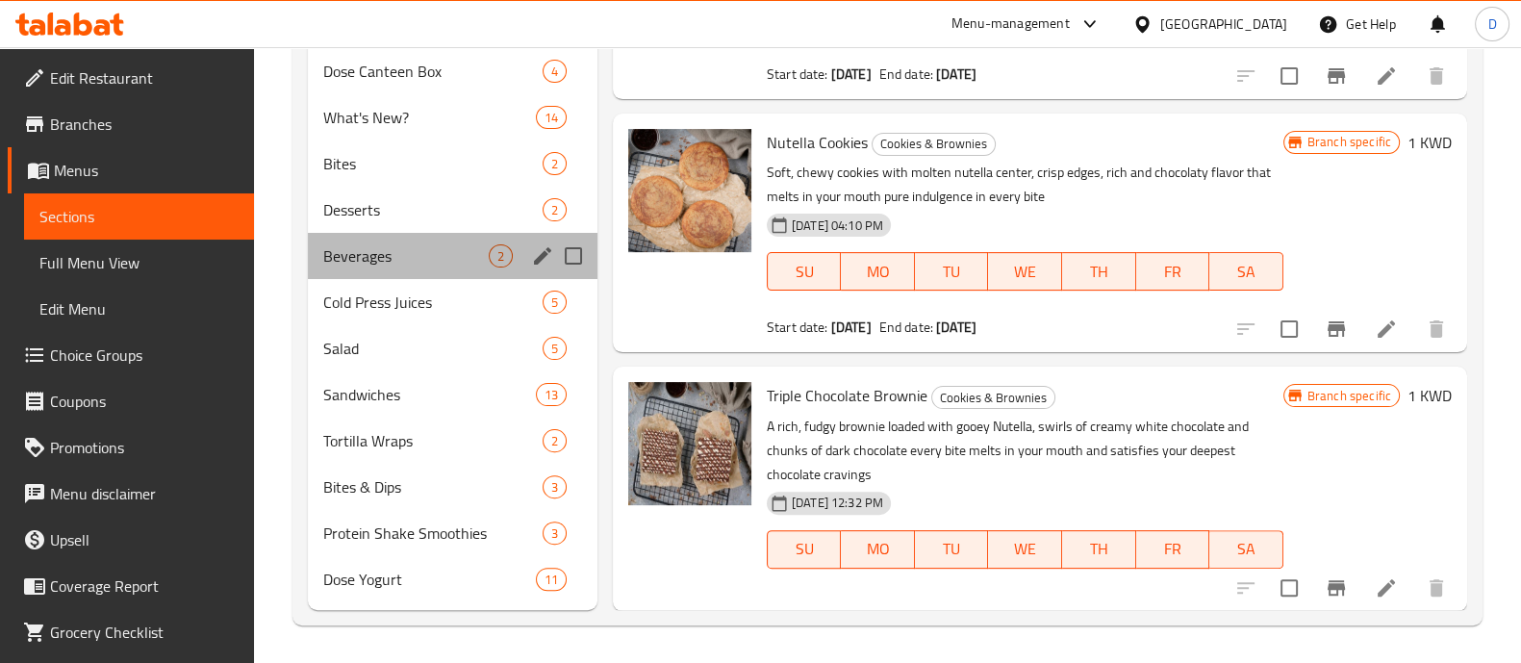
drag, startPoint x: 370, startPoint y: 274, endPoint x: 337, endPoint y: 269, distance: 34.0
click at [337, 269] on div "Beverages 2" at bounding box center [453, 256] width 290 height 46
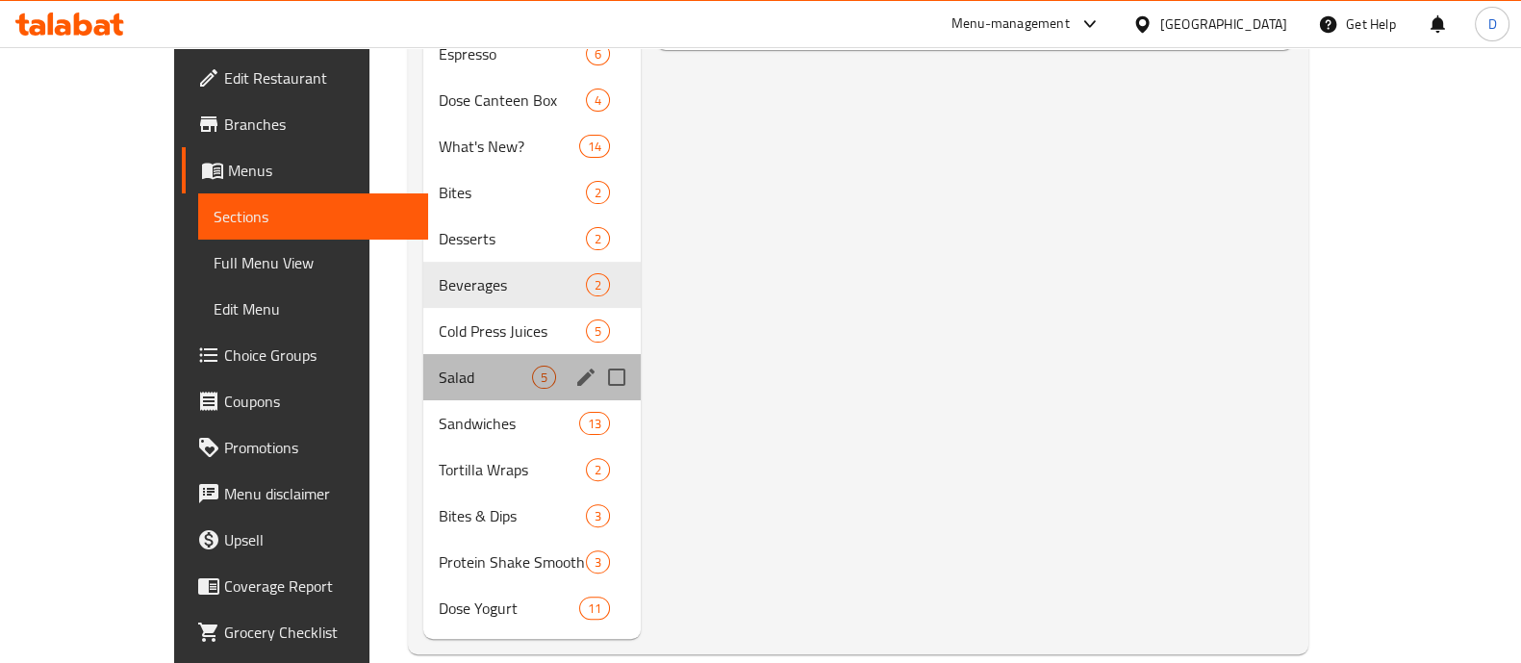
click at [423, 354] on div "Salad 5" at bounding box center [531, 377] width 217 height 46
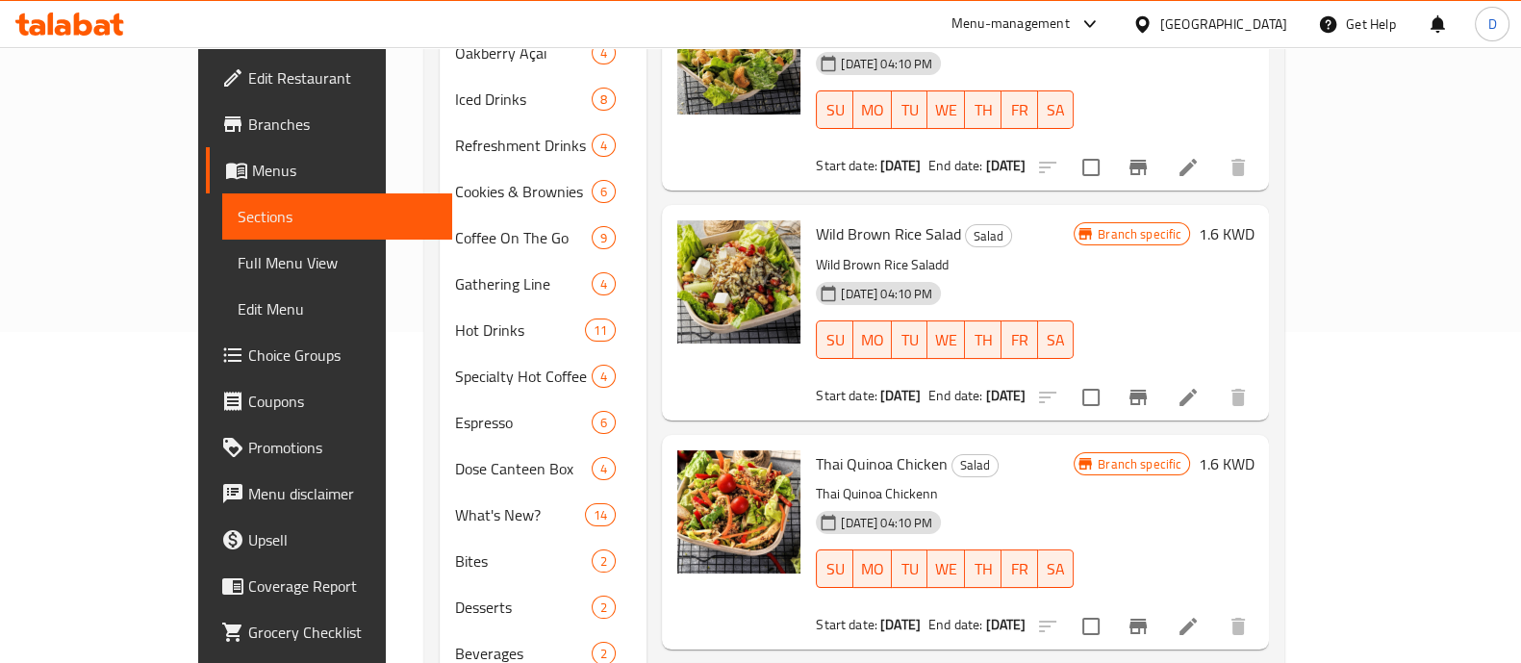
scroll to position [72, 0]
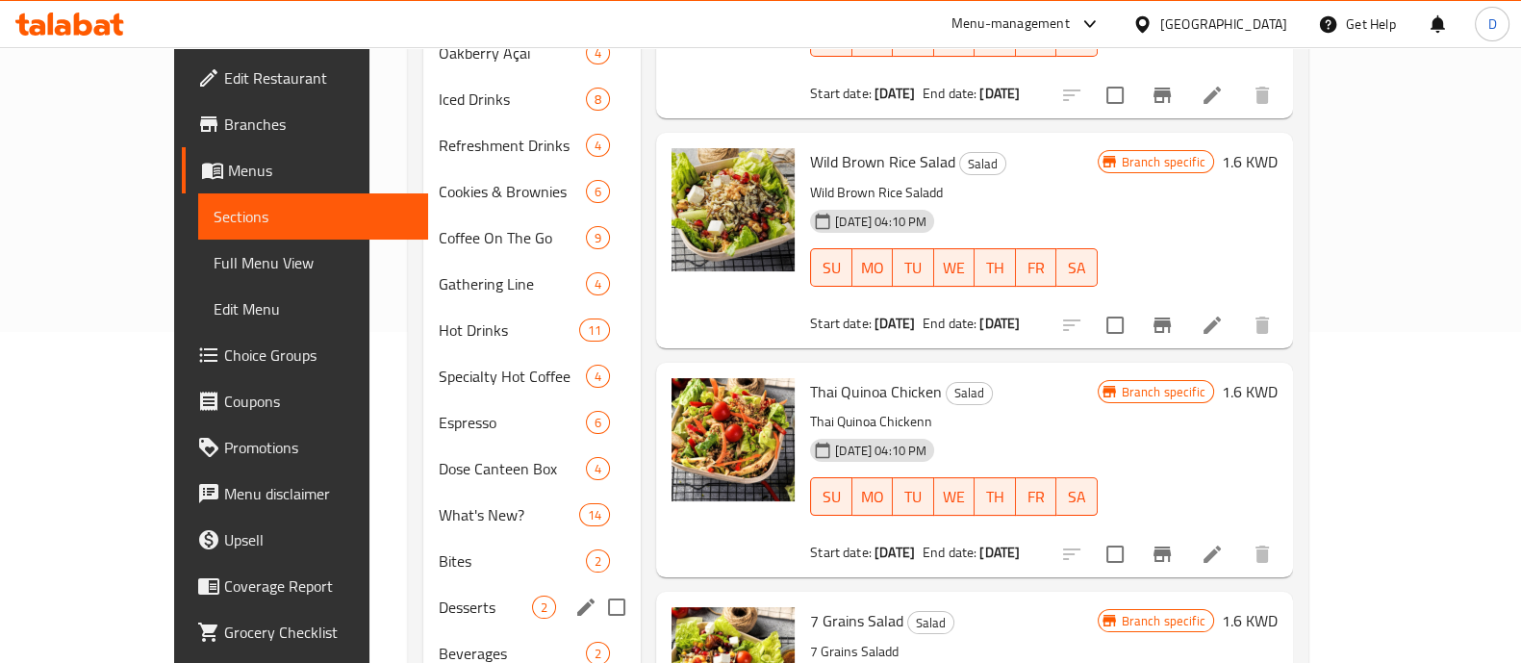
click at [439, 596] on span "Desserts" at bounding box center [485, 607] width 93 height 23
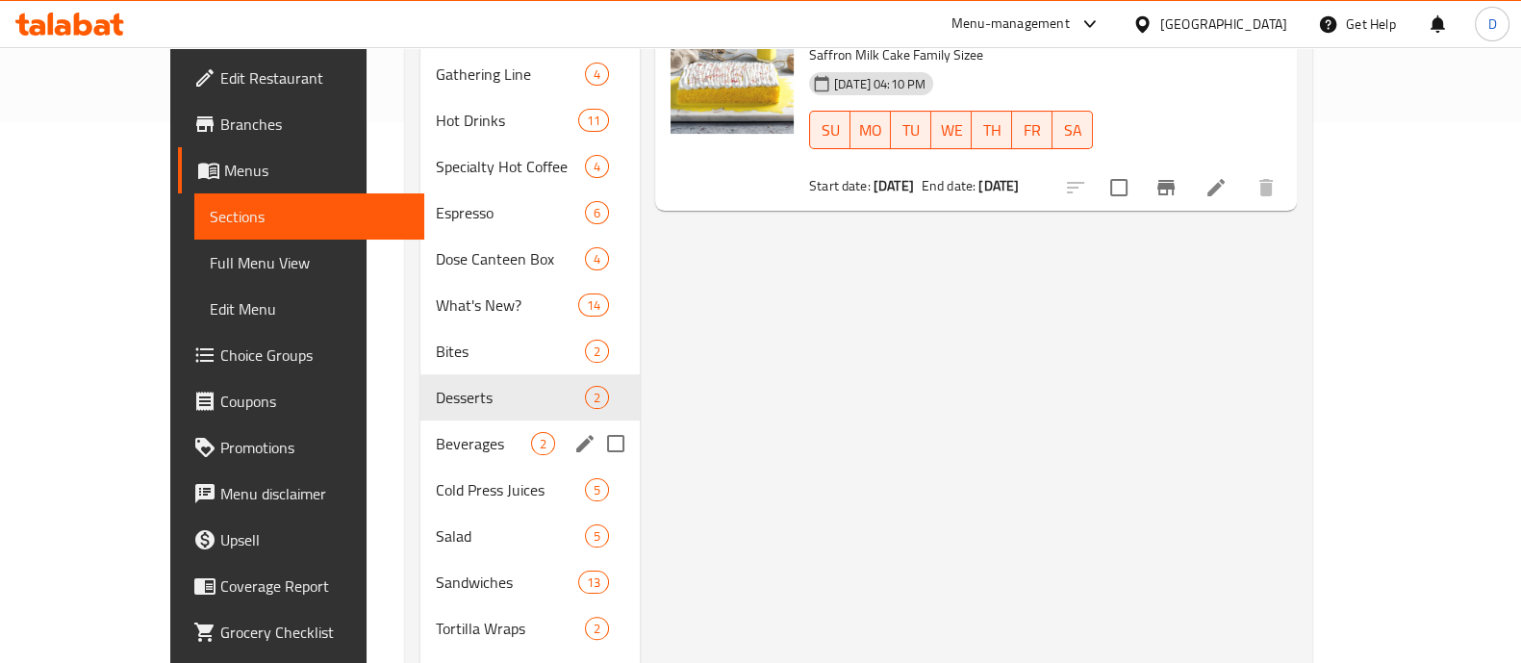
scroll to position [685, 0]
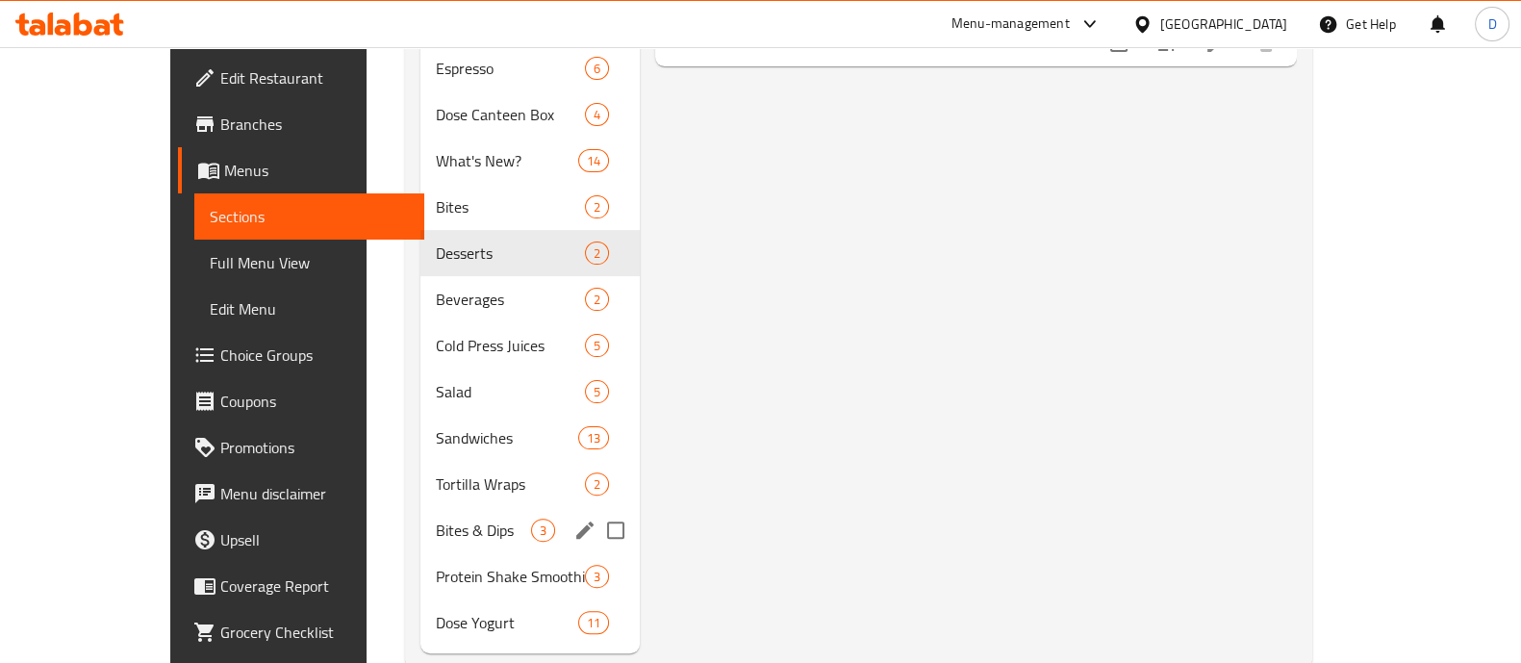
click at [436, 519] on span "Bites & Dips" at bounding box center [483, 530] width 95 height 23
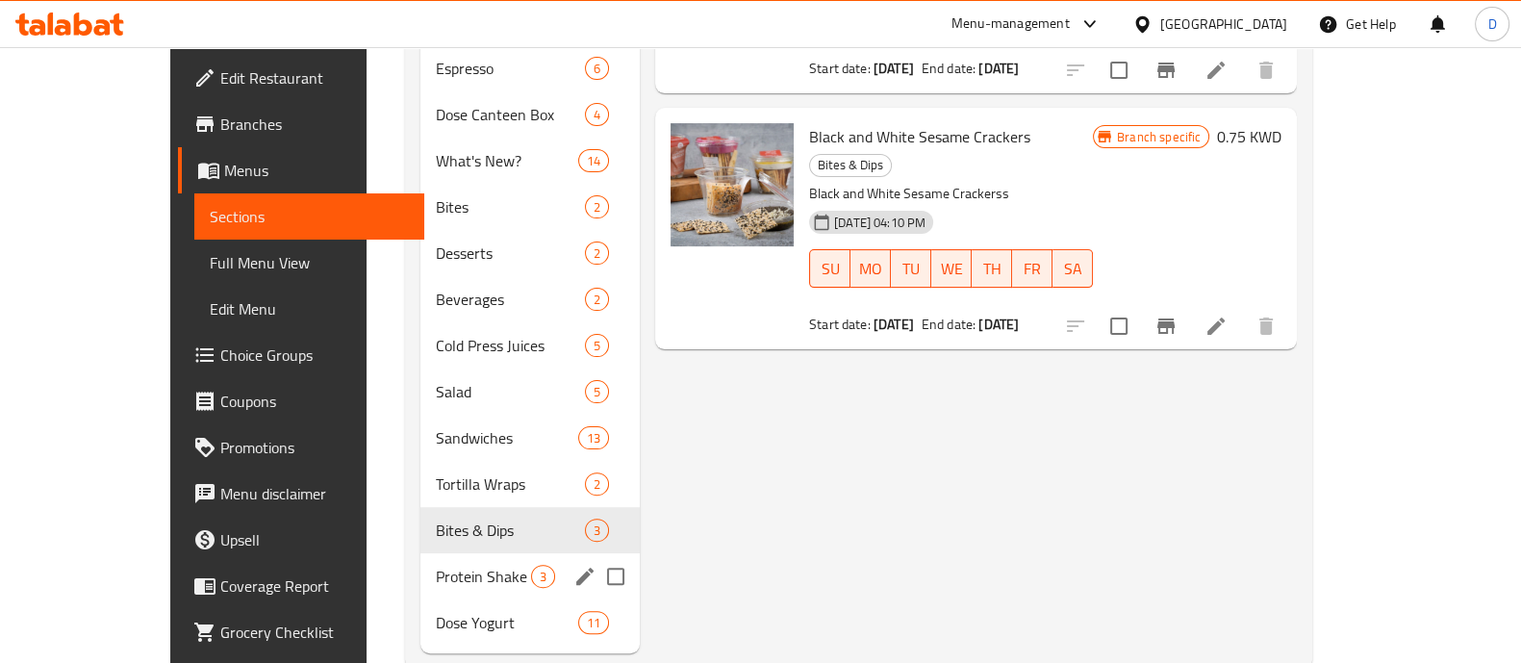
click at [420, 599] on div "Dose Yogurt 11" at bounding box center [529, 622] width 219 height 46
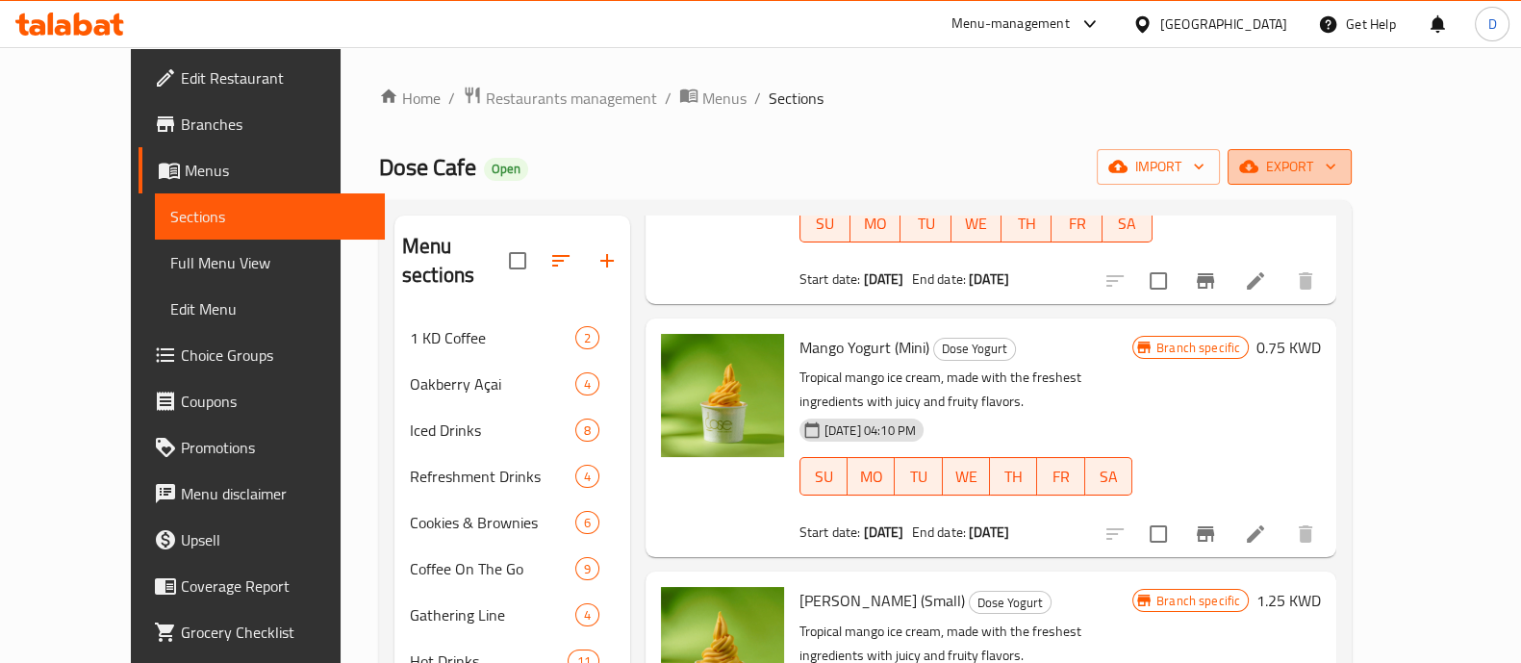
click at [1336, 165] on span "export" at bounding box center [1289, 167] width 93 height 24
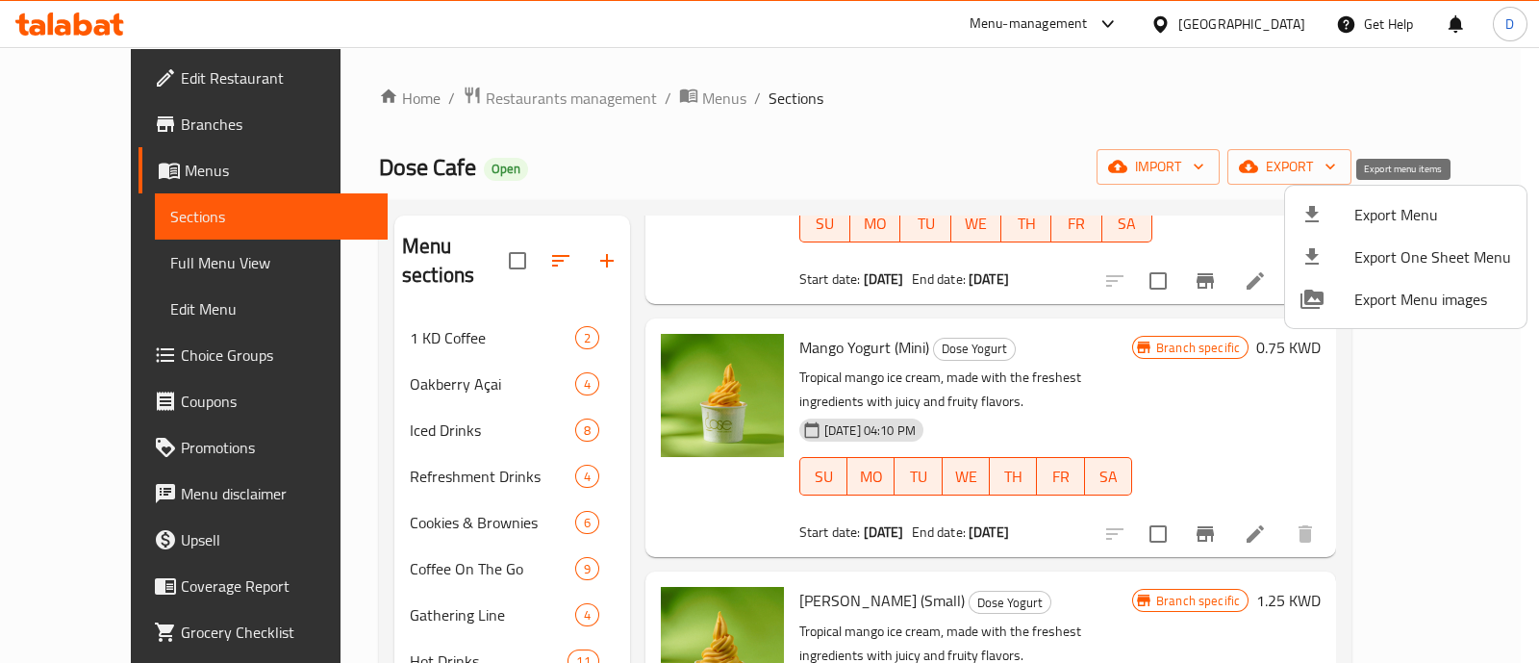
click at [1376, 203] on span "Export Menu" at bounding box center [1433, 214] width 157 height 23
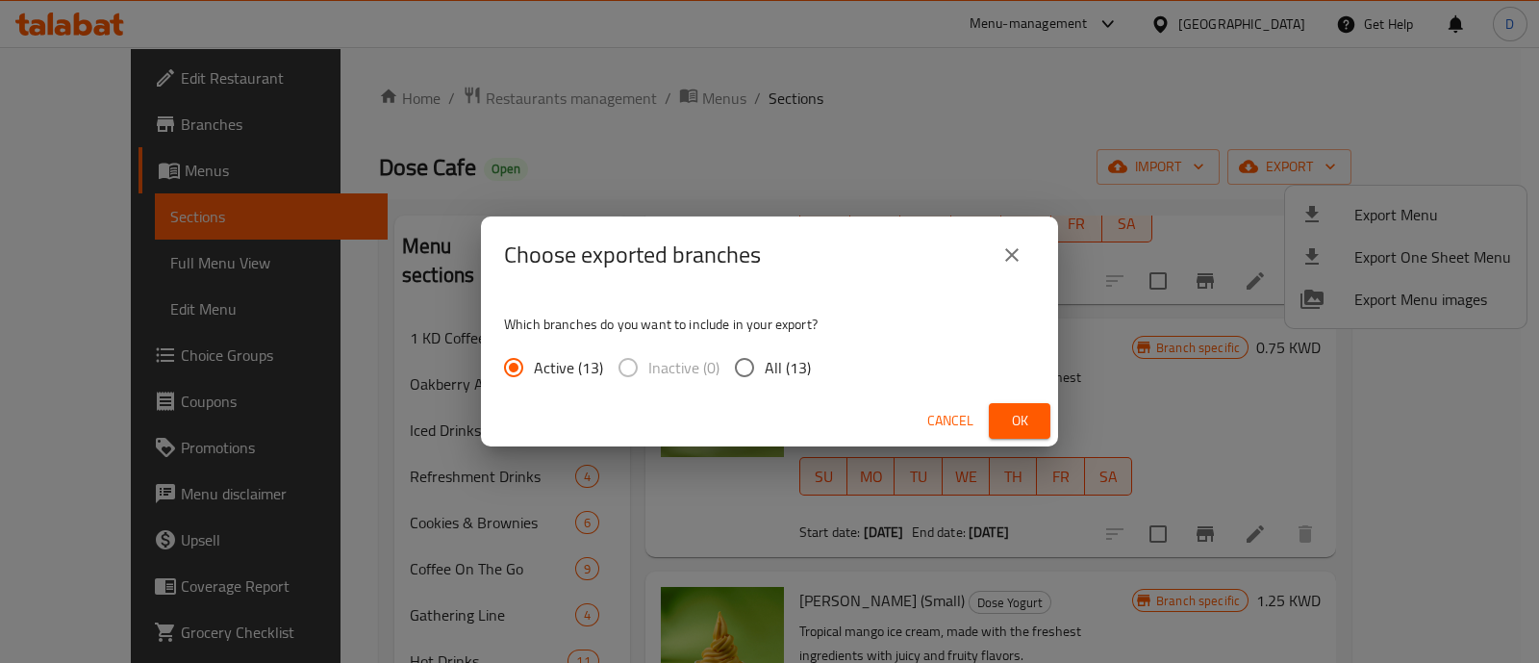
drag, startPoint x: 775, startPoint y: 368, endPoint x: 871, endPoint y: 404, distance: 102.9
click at [775, 368] on span "All (13)" at bounding box center [788, 367] width 46 height 23
click at [765, 368] on input "All (13)" at bounding box center [744, 367] width 40 height 40
radio input "true"
click at [1015, 420] on span "Ok" at bounding box center [1019, 421] width 31 height 24
